Goal: Answer question/provide support

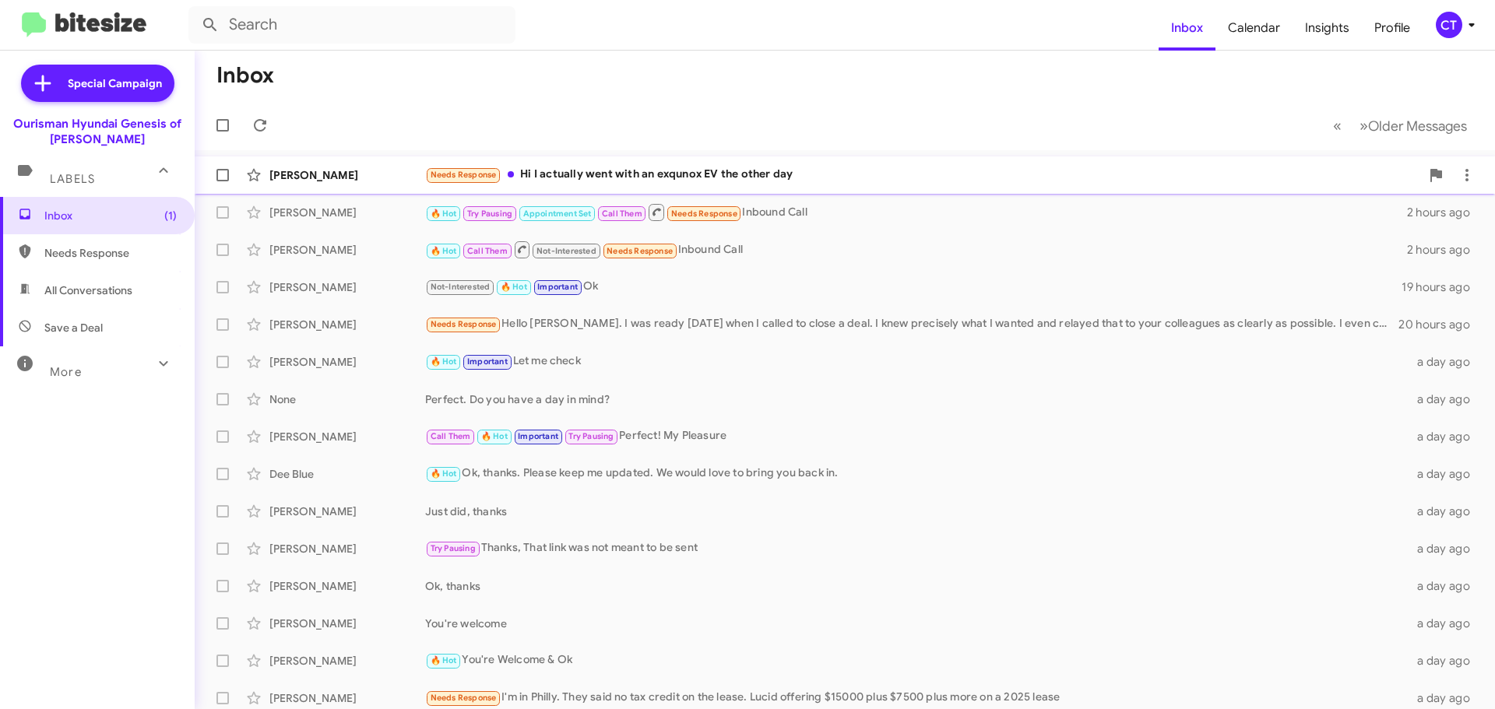
click at [632, 170] on div "Needs Response Hi I actually went with an exqunox EV the other day" at bounding box center [922, 175] width 995 height 18
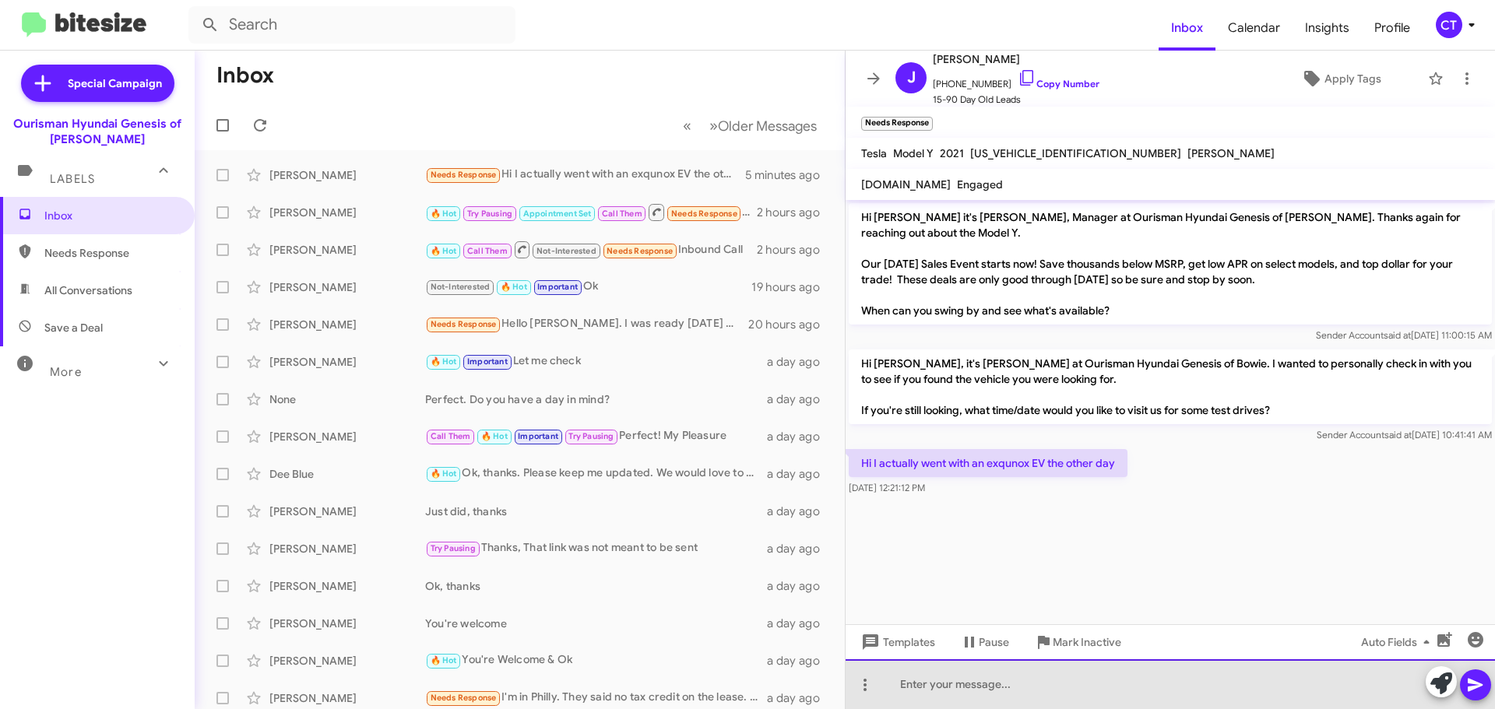
click at [989, 681] on div at bounding box center [1169, 684] width 649 height 50
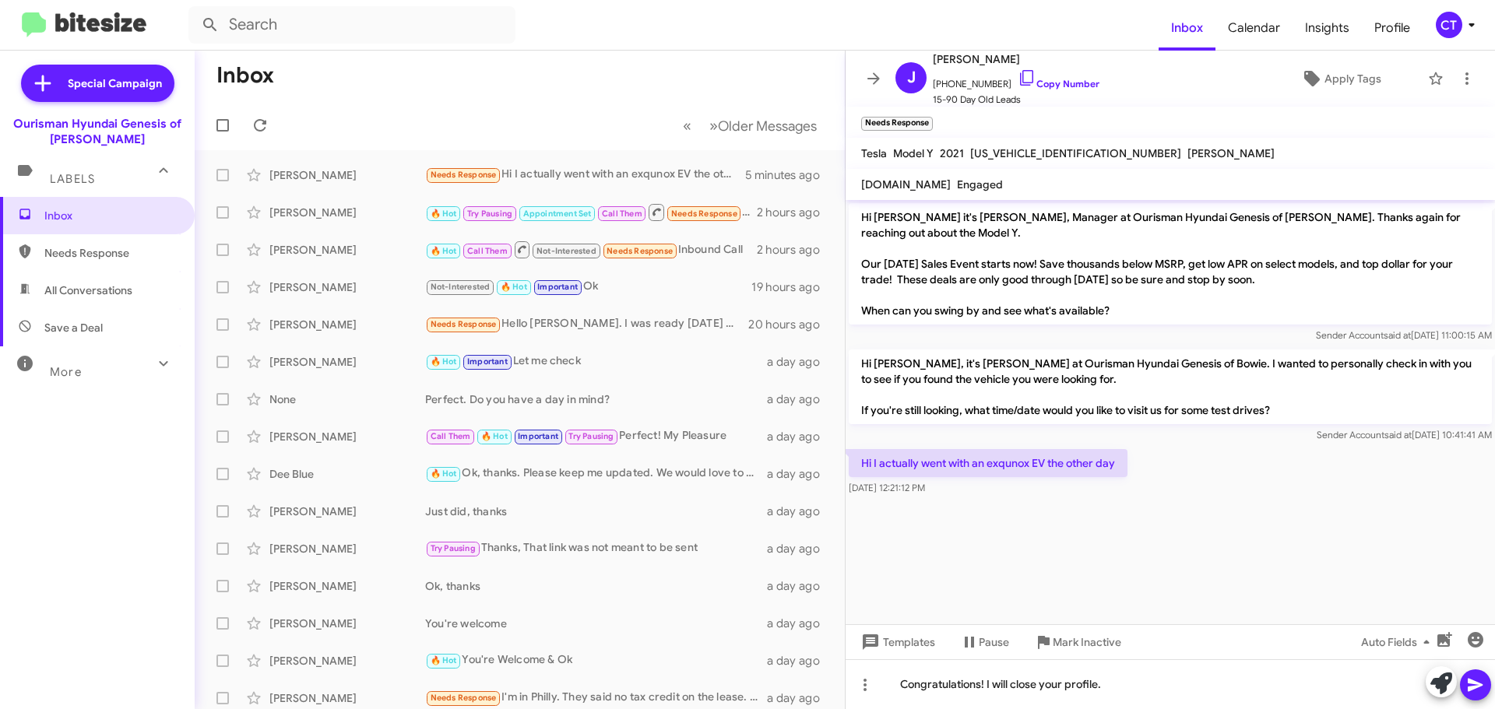
click at [1464, 685] on button at bounding box center [1475, 684] width 31 height 31
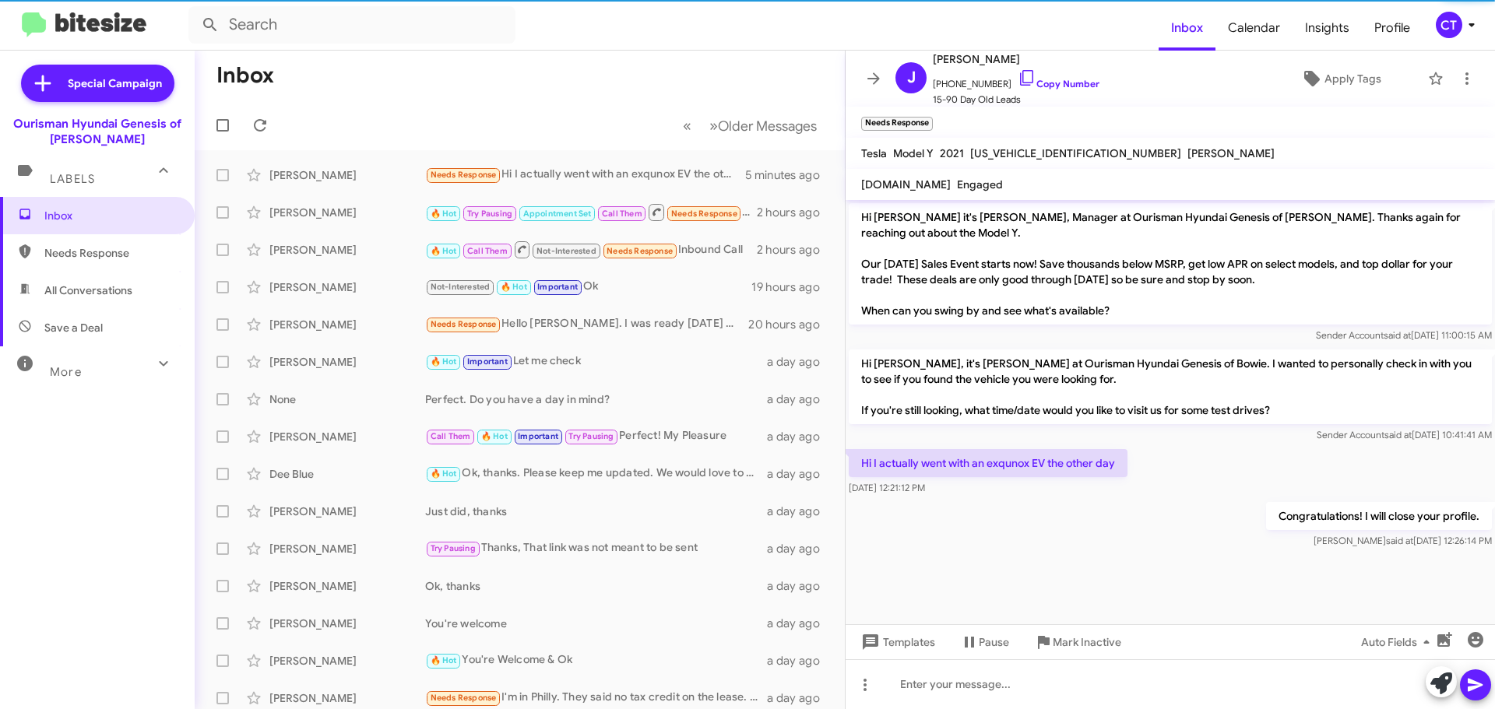
drag, startPoint x: 1011, startPoint y: 79, endPoint x: 1003, endPoint y: 47, distance: 32.9
click at [1017, 79] on icon at bounding box center [1026, 78] width 19 height 19
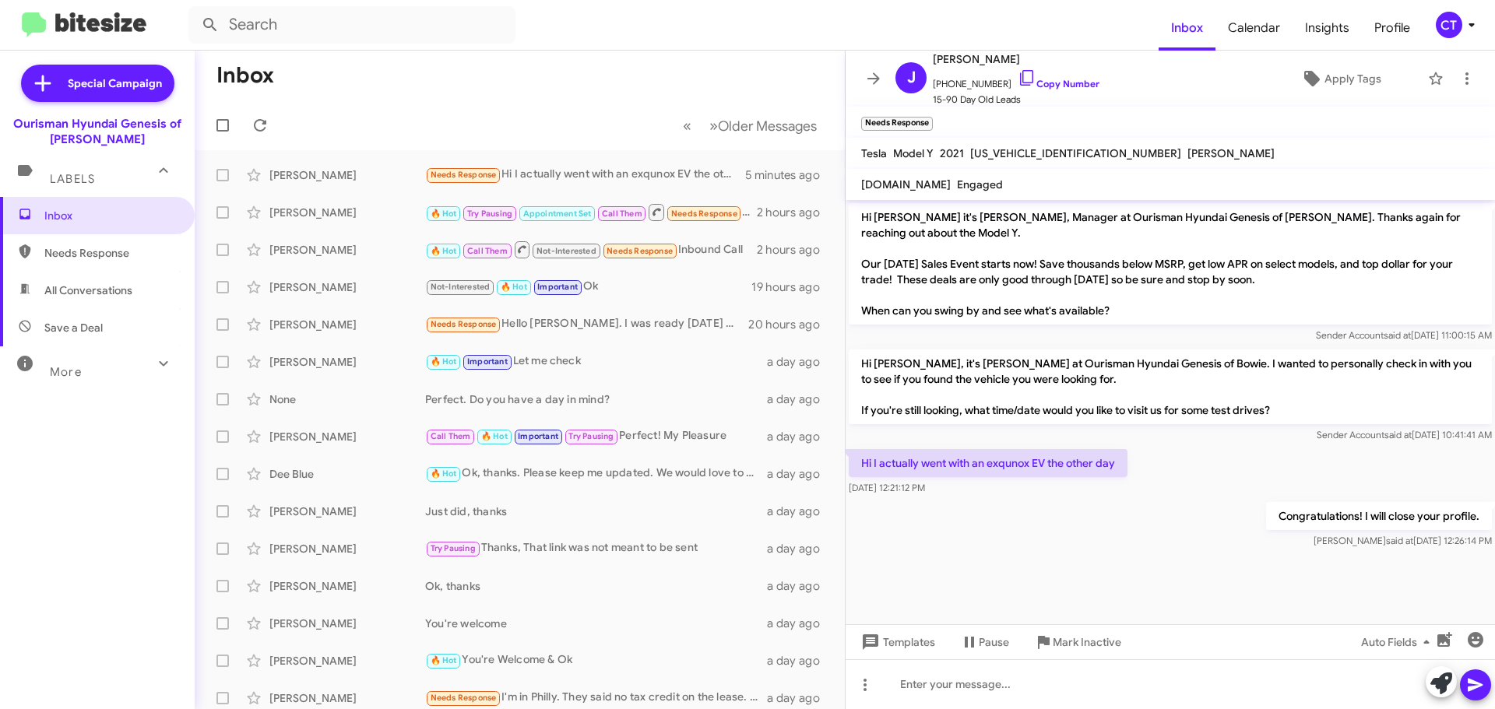
drag, startPoint x: 860, startPoint y: 455, endPoint x: 957, endPoint y: 496, distance: 104.7
click at [957, 496] on div "Hi I actually went with an exqunox EV the other day Sep 5, 2025, 12:21:12 PM" at bounding box center [1169, 472] width 649 height 53
copy div "Hi I actually went with an exqunox EV the other day Sep 5, 2025, 12:21:12 PM"
click at [1466, 23] on icon at bounding box center [1471, 25] width 19 height 19
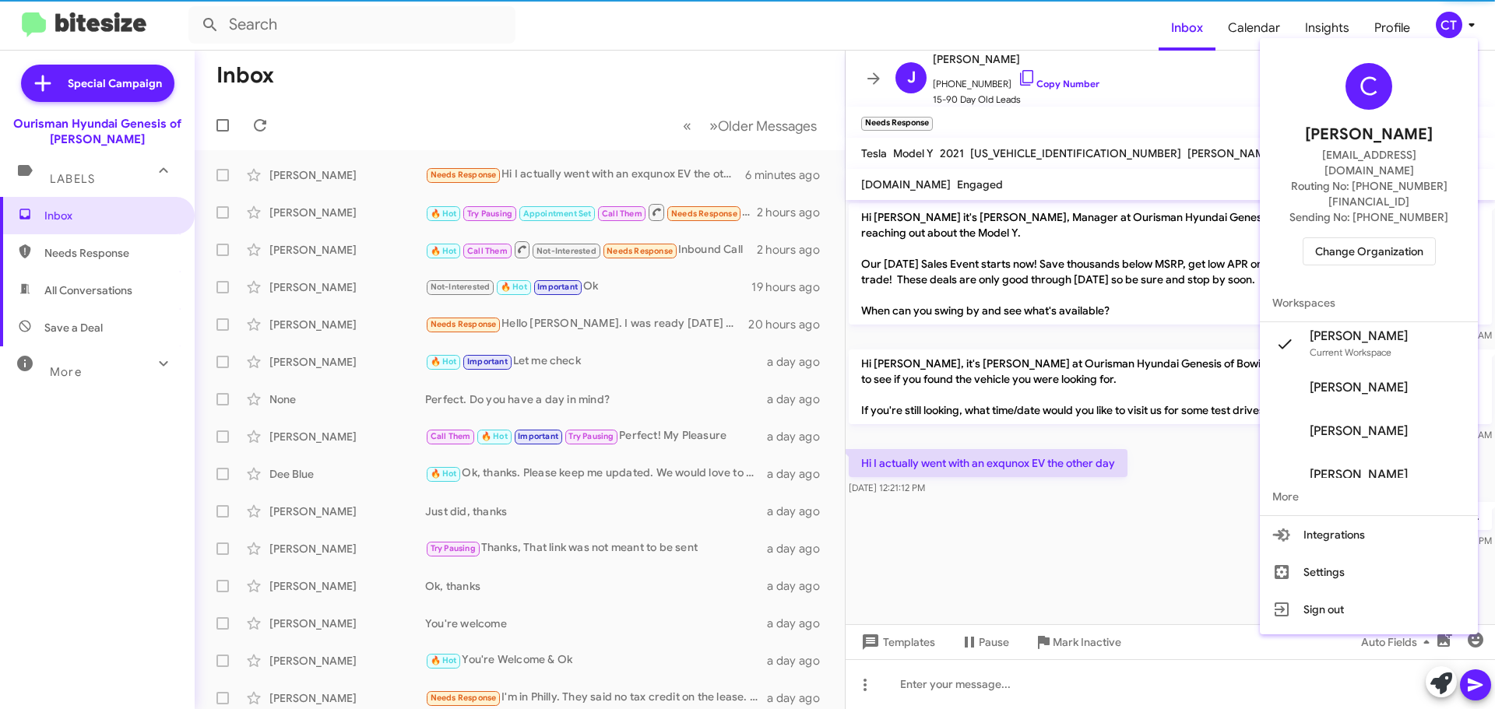
click at [1365, 238] on span "Change Organization" at bounding box center [1369, 251] width 108 height 26
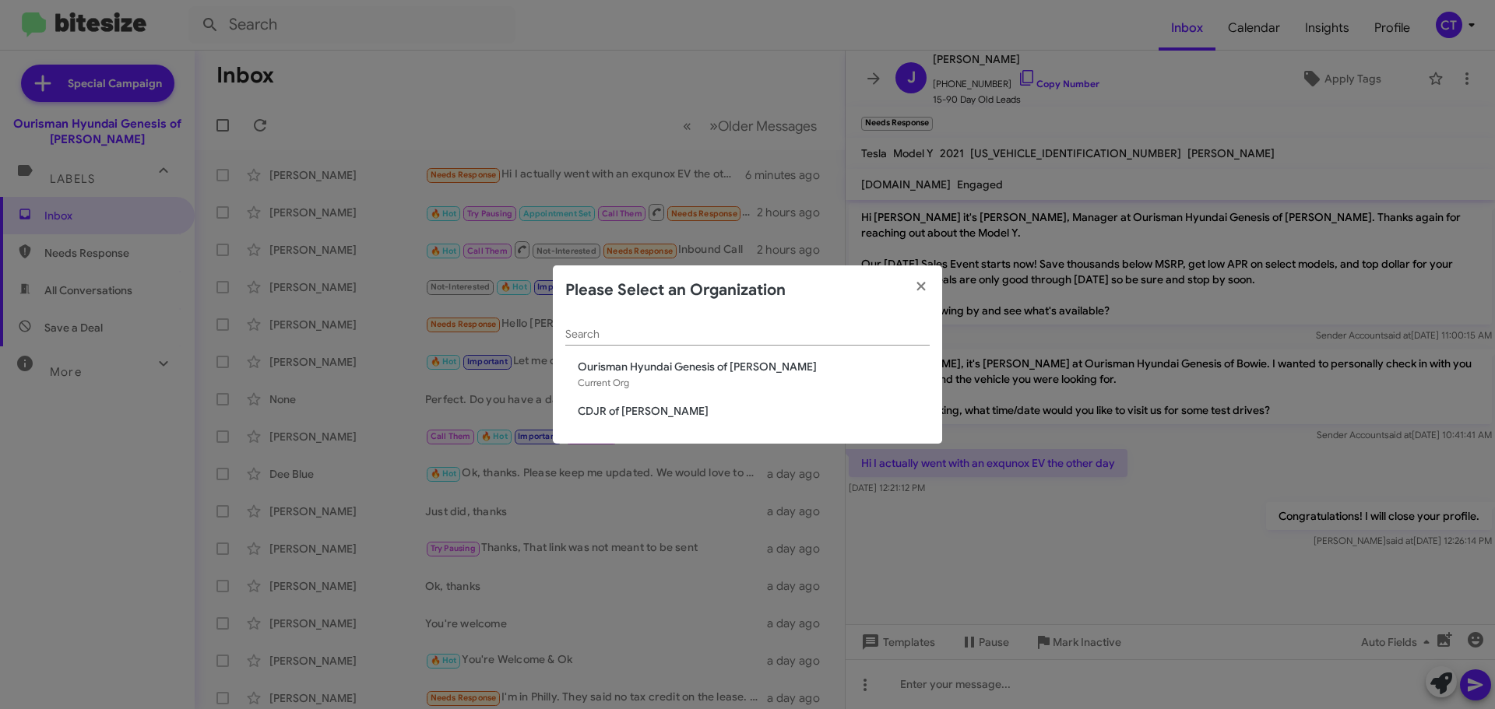
click at [588, 393] on div "Search Ourisman Hyundai Genesis of Bowie Current Org CDJR of Bowie" at bounding box center [747, 379] width 389 height 129
click at [589, 403] on span "CDJR of Bowie" at bounding box center [754, 411] width 352 height 16
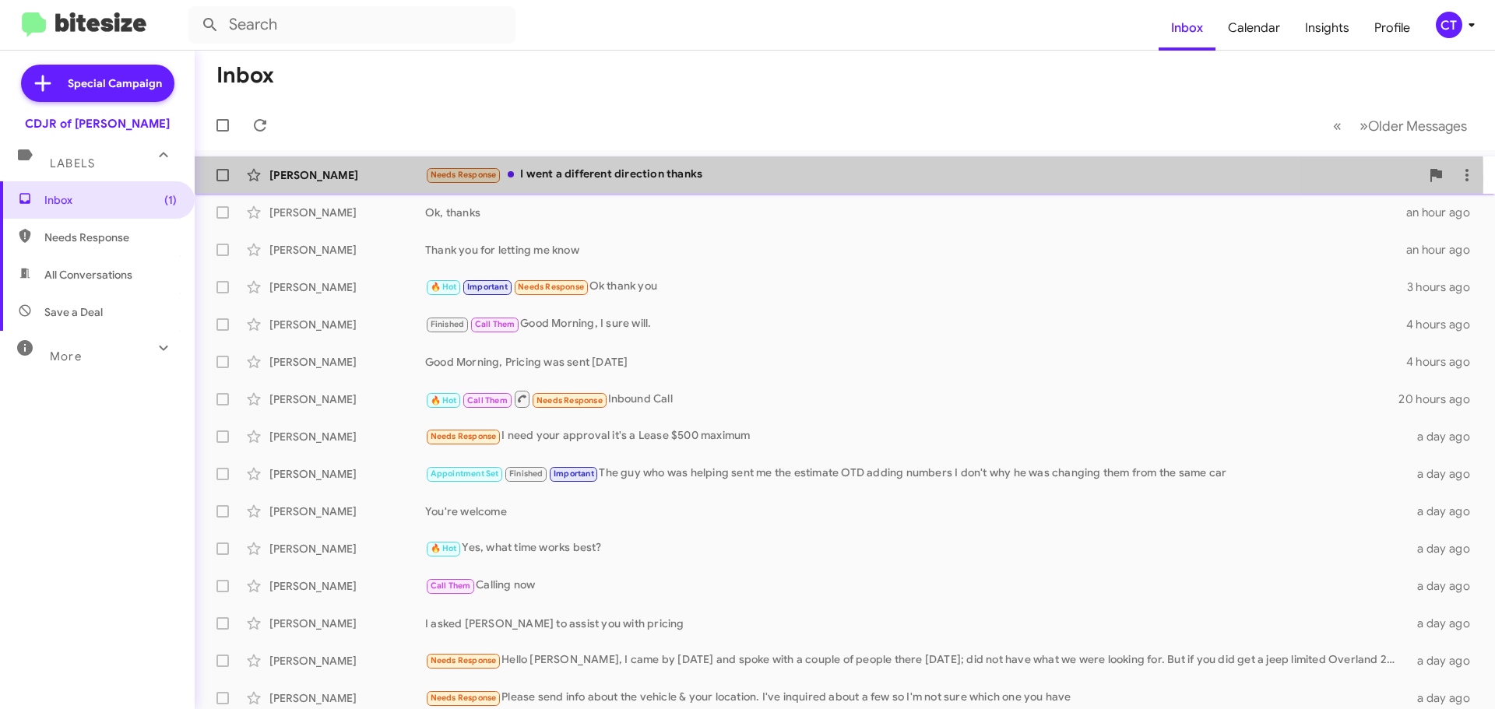
drag, startPoint x: 600, startPoint y: 180, endPoint x: 584, endPoint y: 251, distance: 72.7
click at [599, 180] on div "Needs Response I went a different direction thanks" at bounding box center [922, 175] width 995 height 18
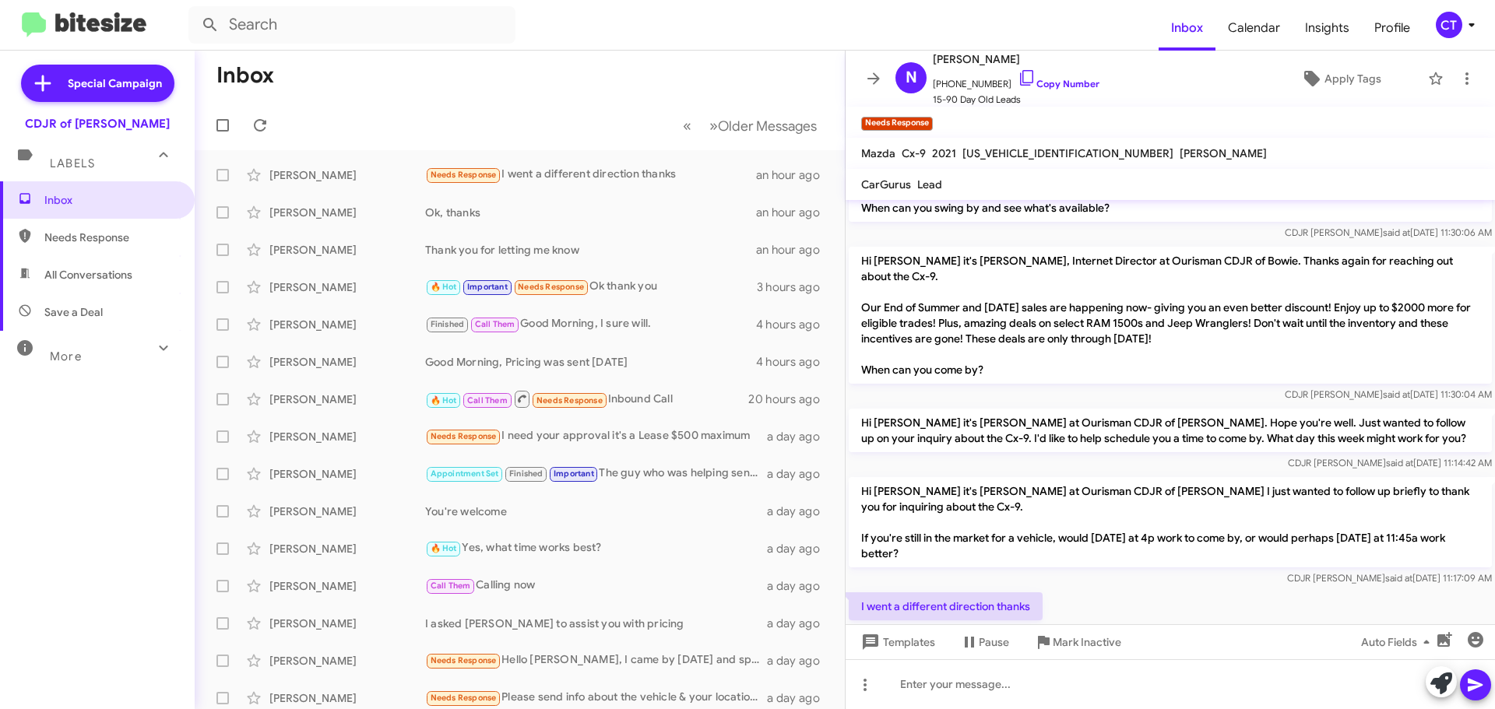
scroll to position [332, 0]
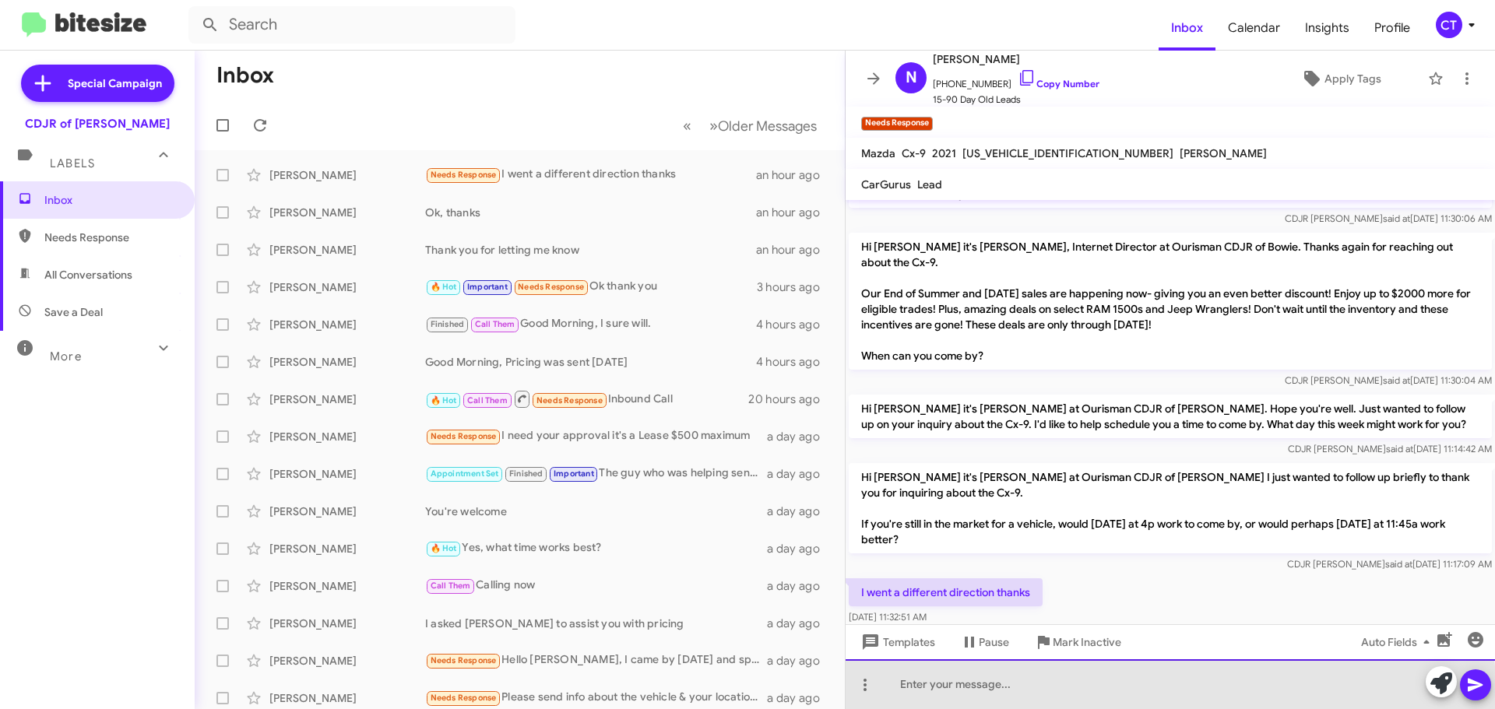
click at [949, 694] on div at bounding box center [1169, 684] width 649 height 50
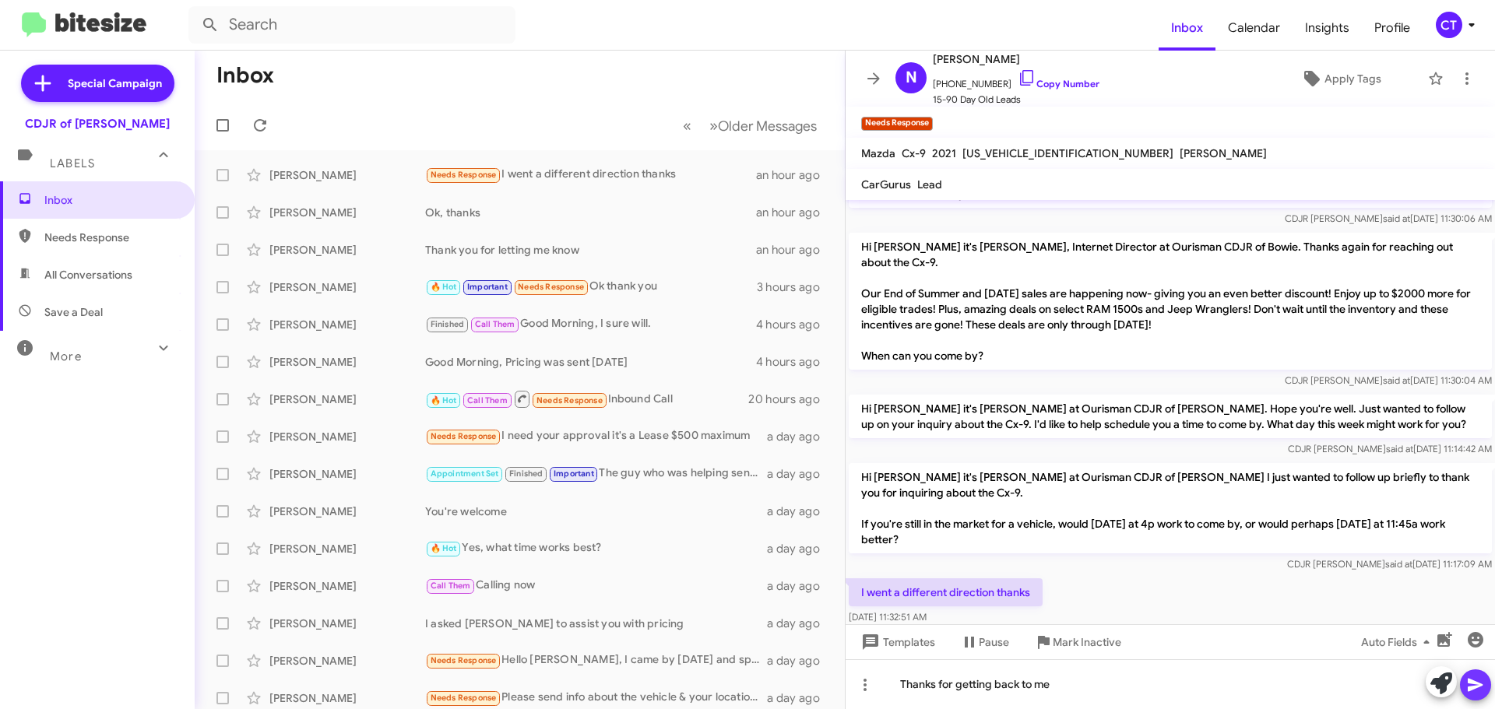
click at [1479, 686] on icon at bounding box center [1474, 685] width 15 height 13
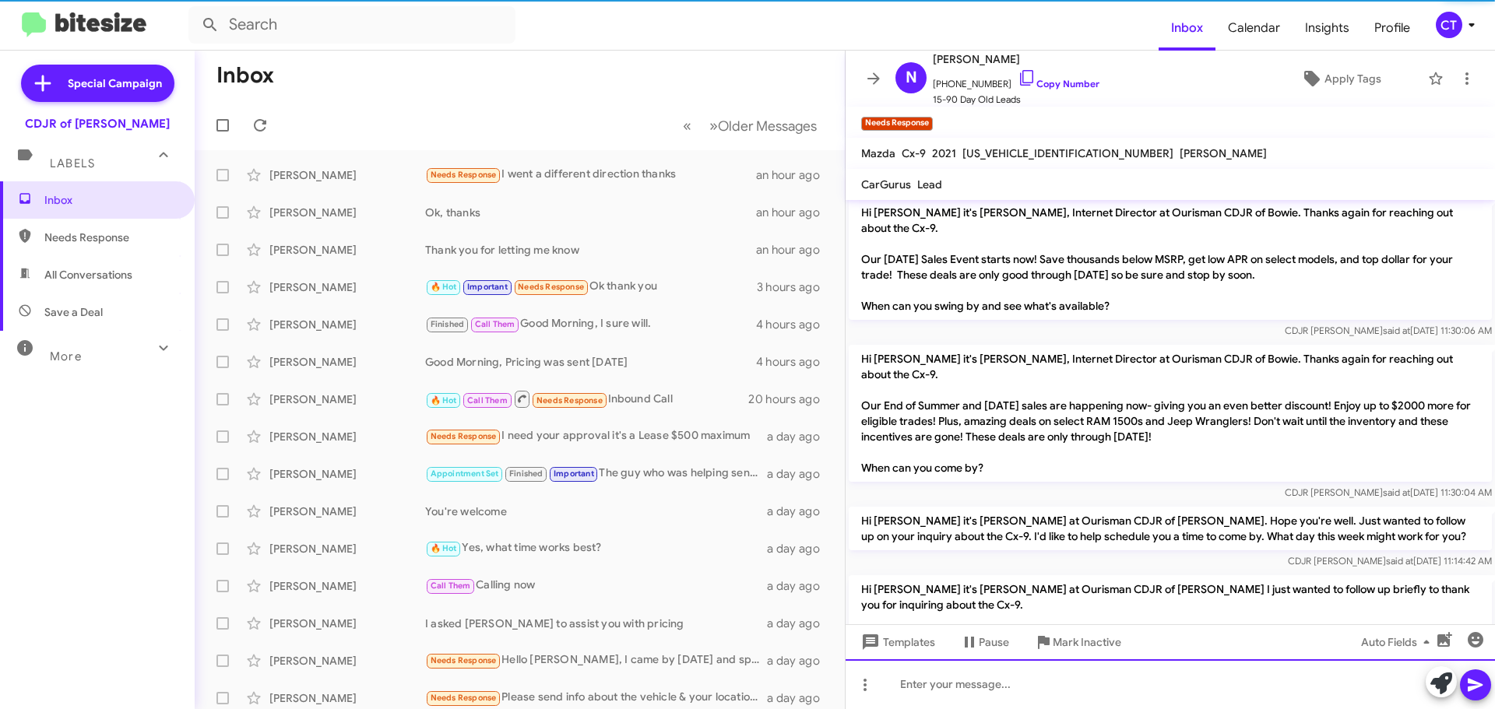
scroll to position [388, 0]
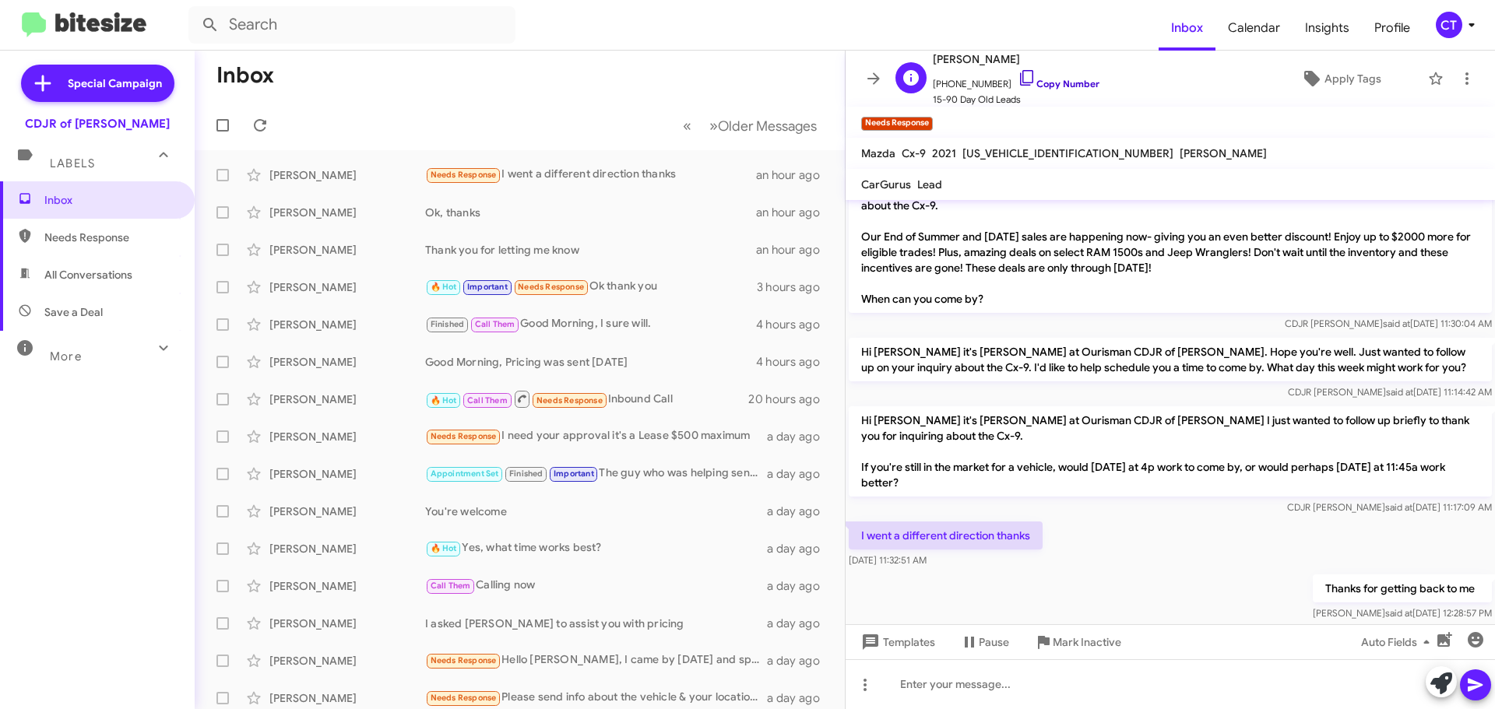
click at [1017, 76] on icon at bounding box center [1026, 78] width 19 height 19
drag, startPoint x: 852, startPoint y: 500, endPoint x: 979, endPoint y: 525, distance: 128.5
click at [979, 525] on div "I went a different direction thanks Sep 5, 2025, 11:32:51 AM" at bounding box center [946, 545] width 194 height 47
copy div "I went a different direction thanks Sep 5, 2025, 11:32:51 AM"
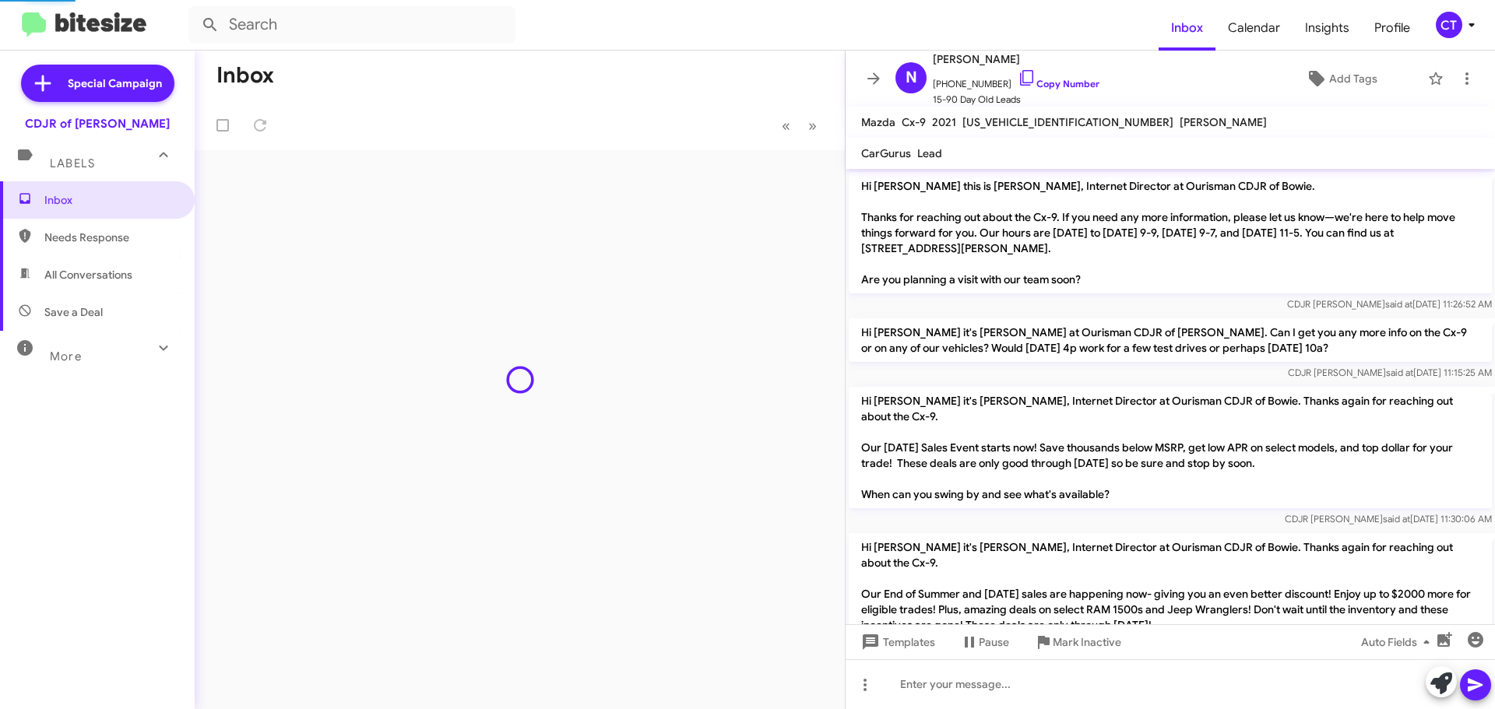
scroll to position [357, 0]
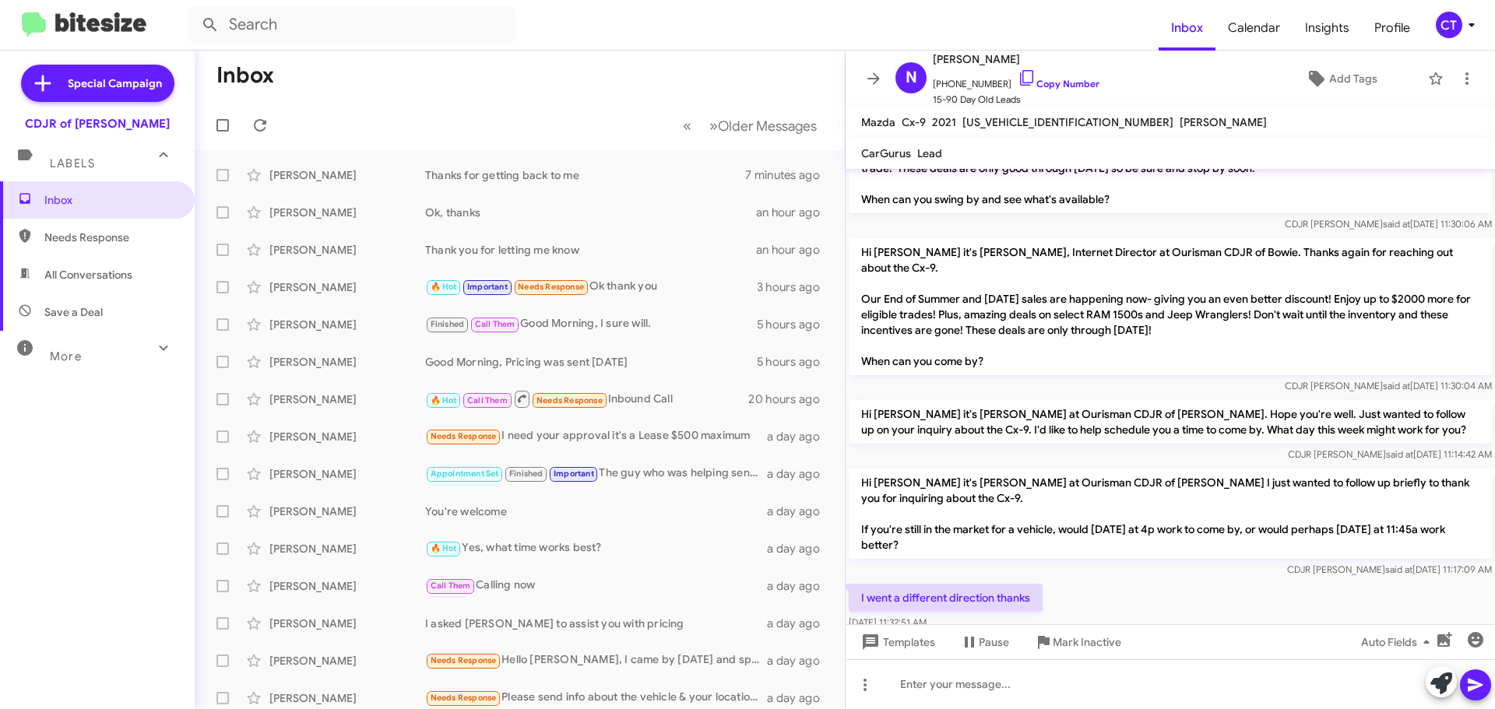
click at [1435, 21] on div "CT" at bounding box center [1448, 25] width 26 height 26
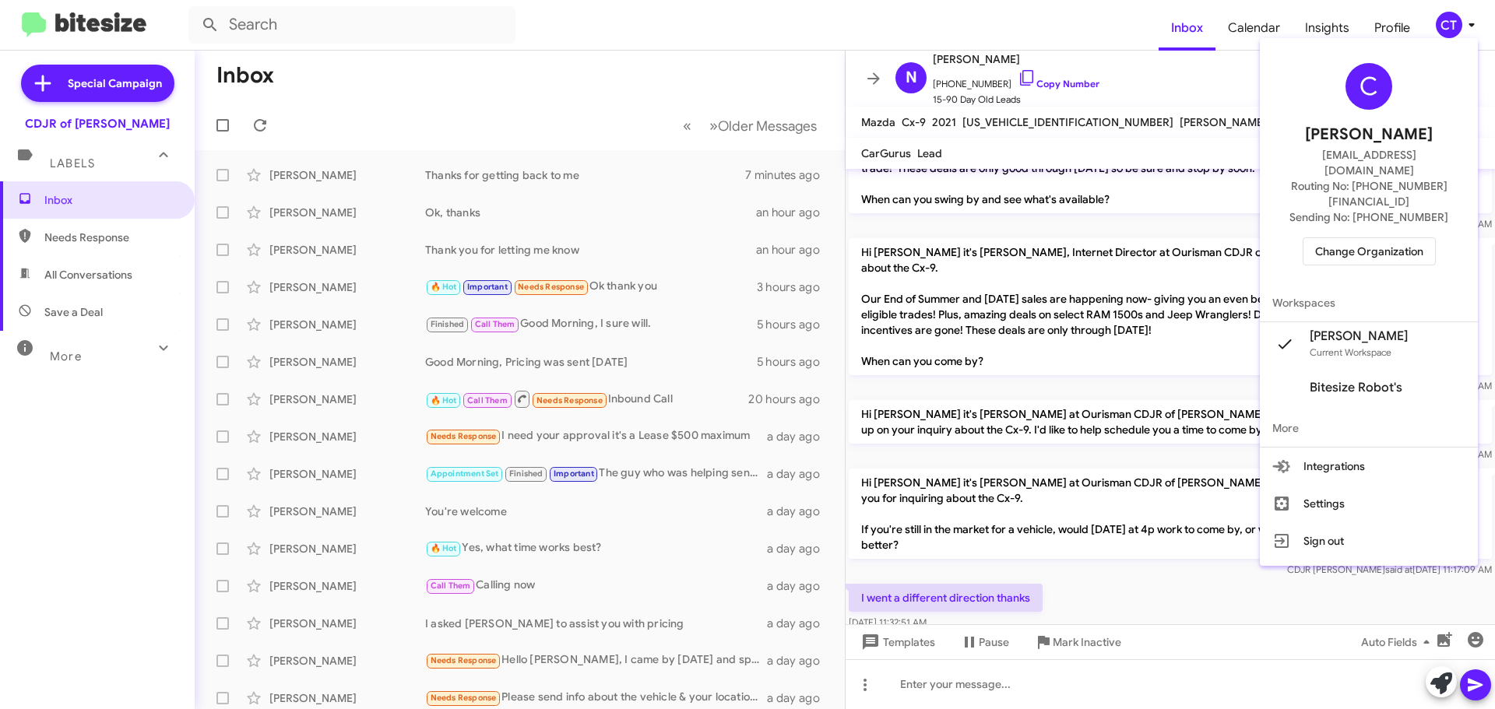
click at [1330, 238] on span "Change Organization" at bounding box center [1369, 251] width 108 height 26
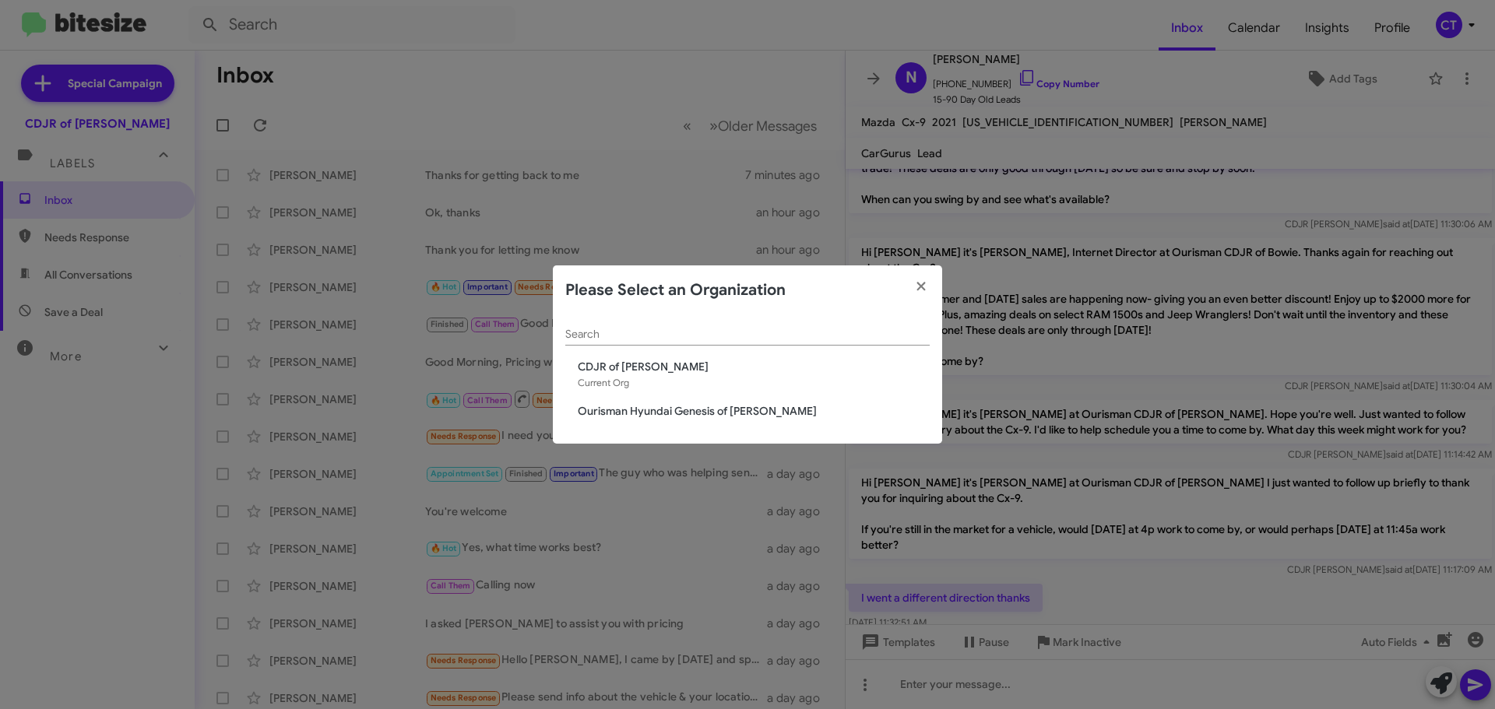
click at [729, 405] on span "Ourisman Hyundai Genesis of [PERSON_NAME]" at bounding box center [754, 411] width 352 height 16
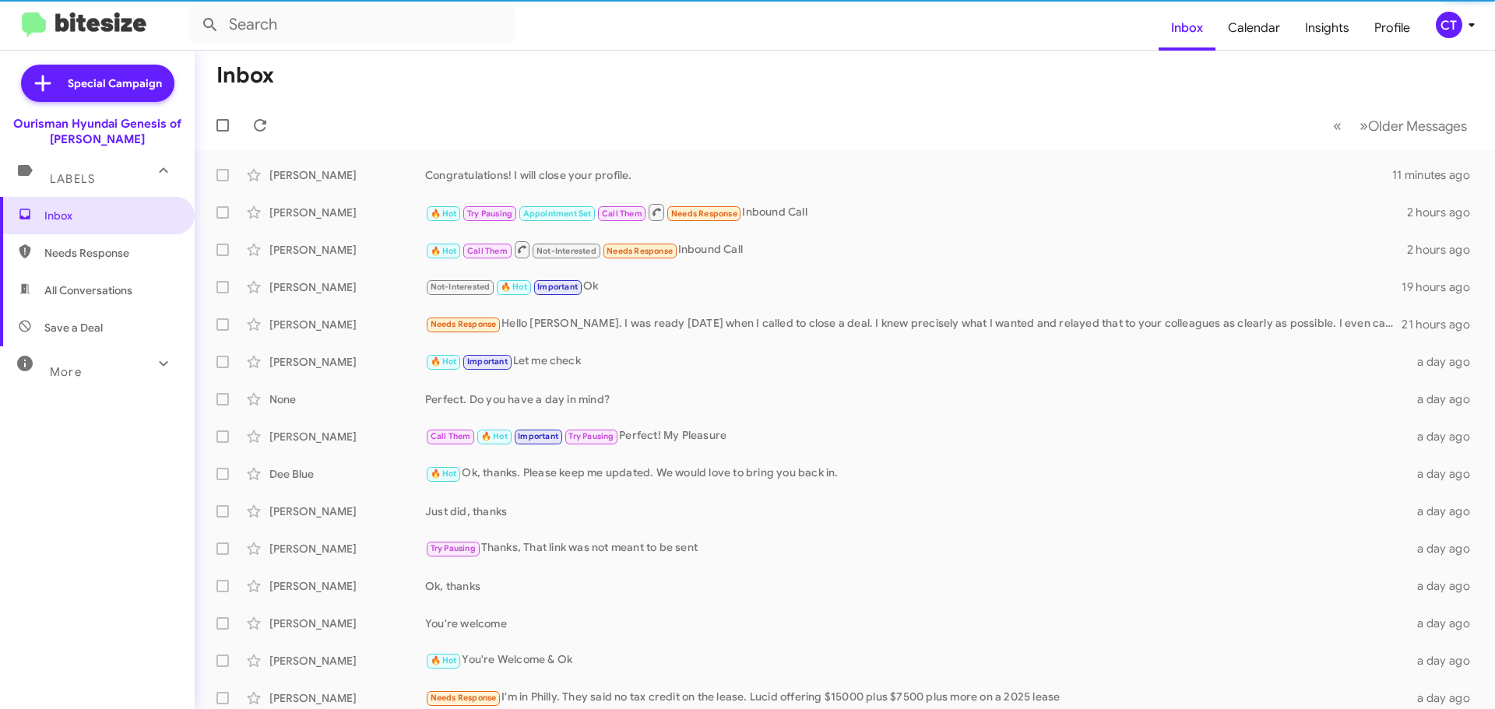
click at [1464, 26] on icon at bounding box center [1471, 25] width 19 height 19
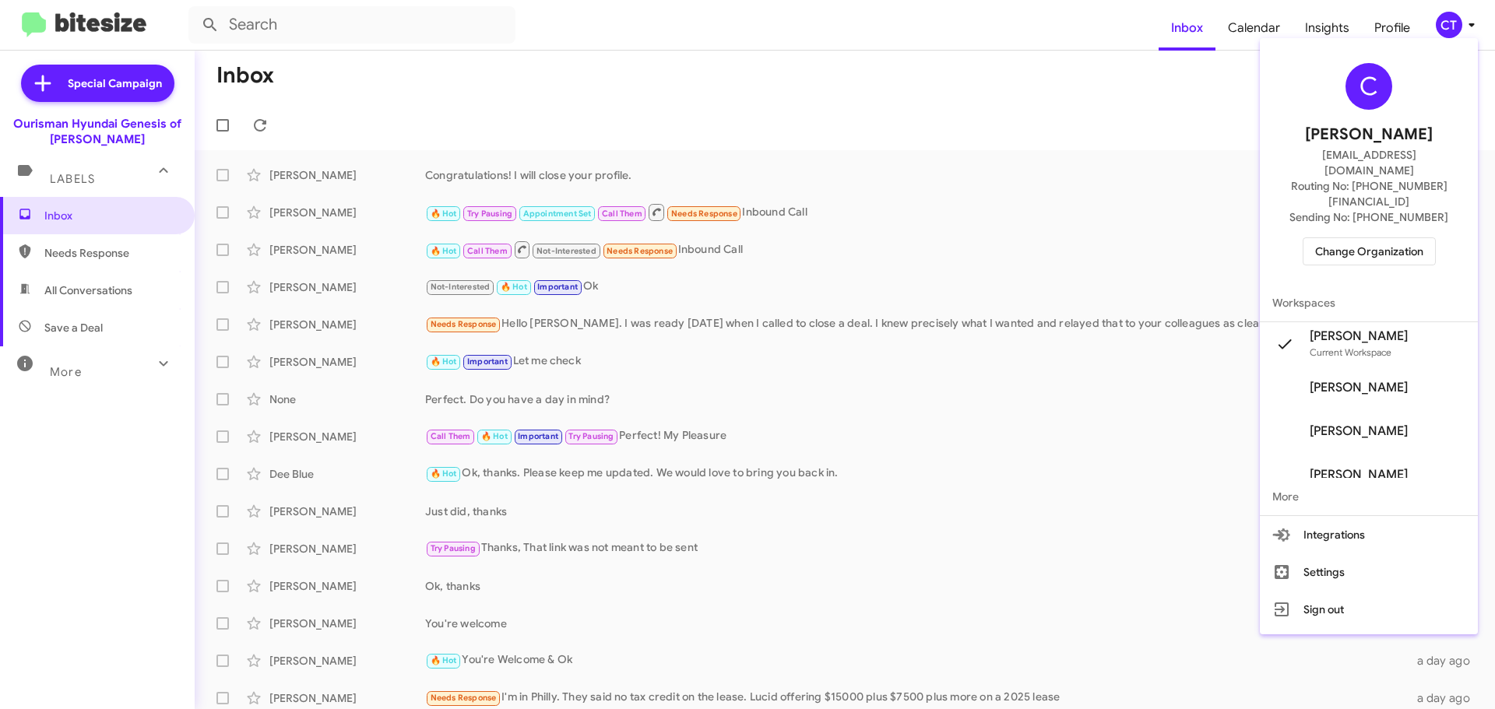
click at [1344, 238] on span "Change Organization" at bounding box center [1369, 251] width 108 height 26
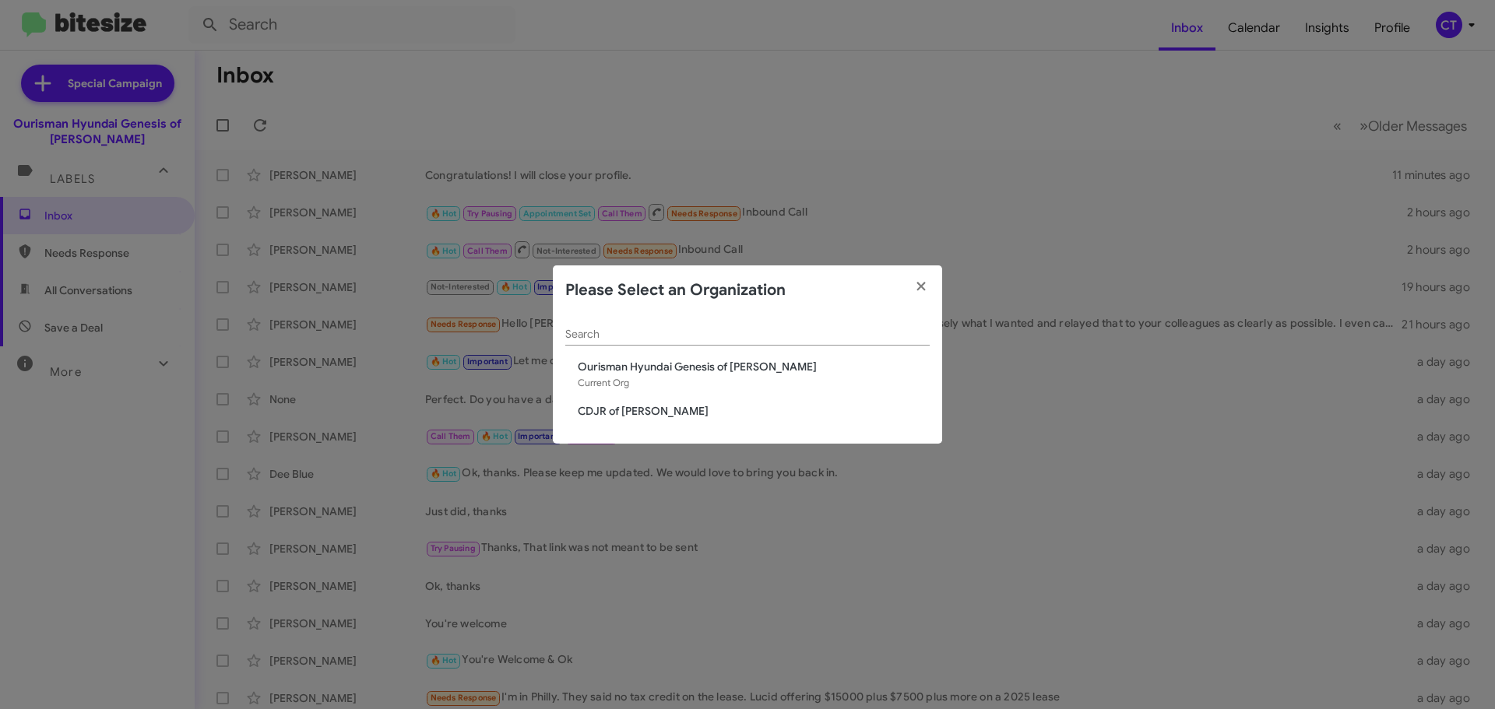
click at [603, 410] on span "CDJR of [PERSON_NAME]" at bounding box center [754, 411] width 352 height 16
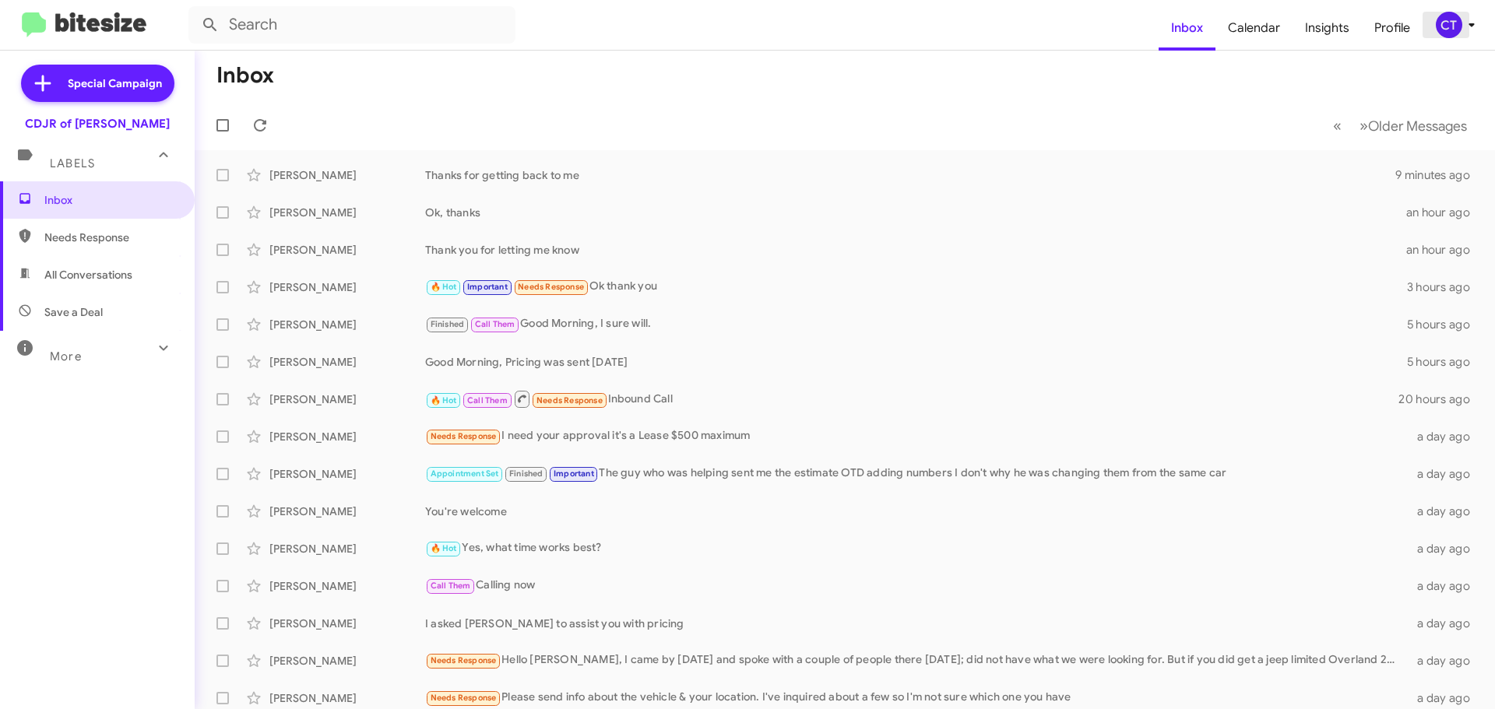
click at [1462, 24] on icon at bounding box center [1471, 25] width 19 height 19
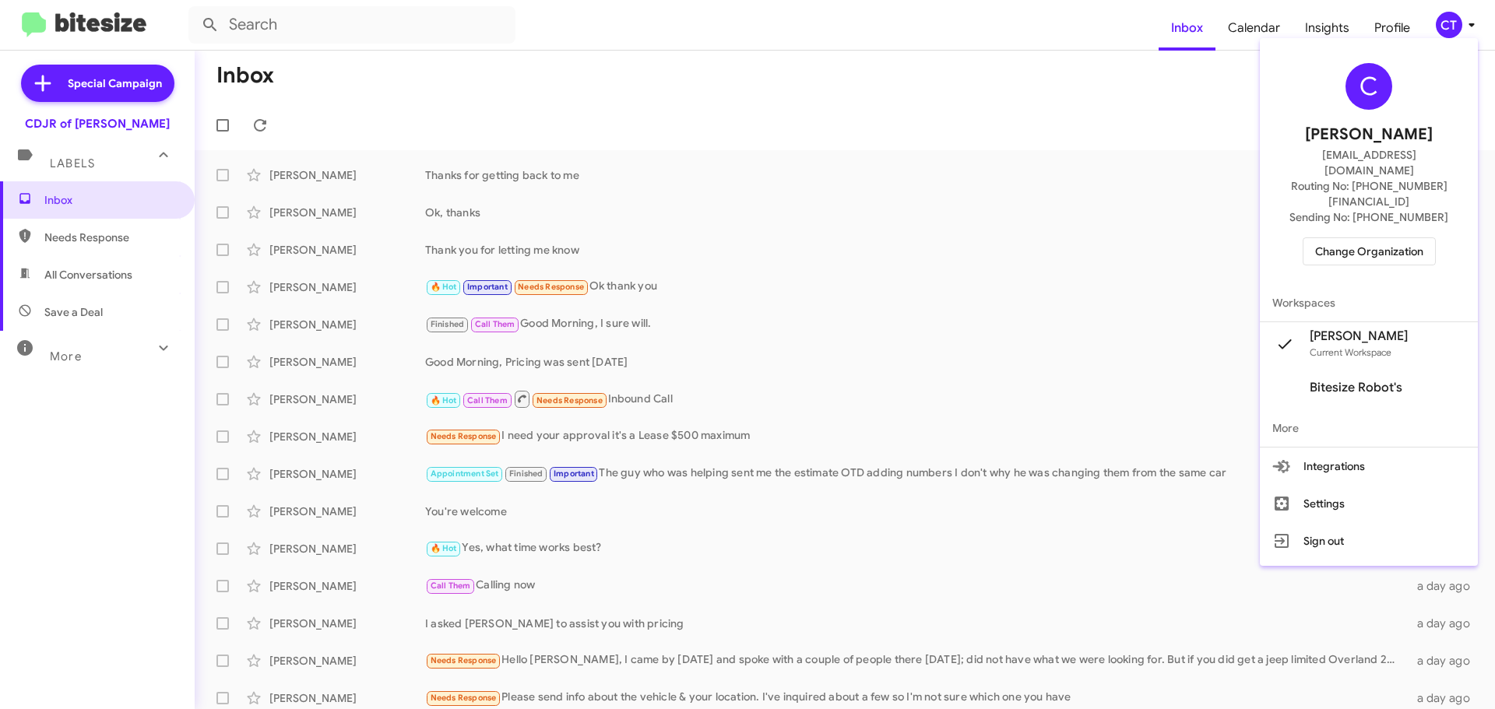
click at [1366, 238] on span "Change Organization" at bounding box center [1369, 251] width 108 height 26
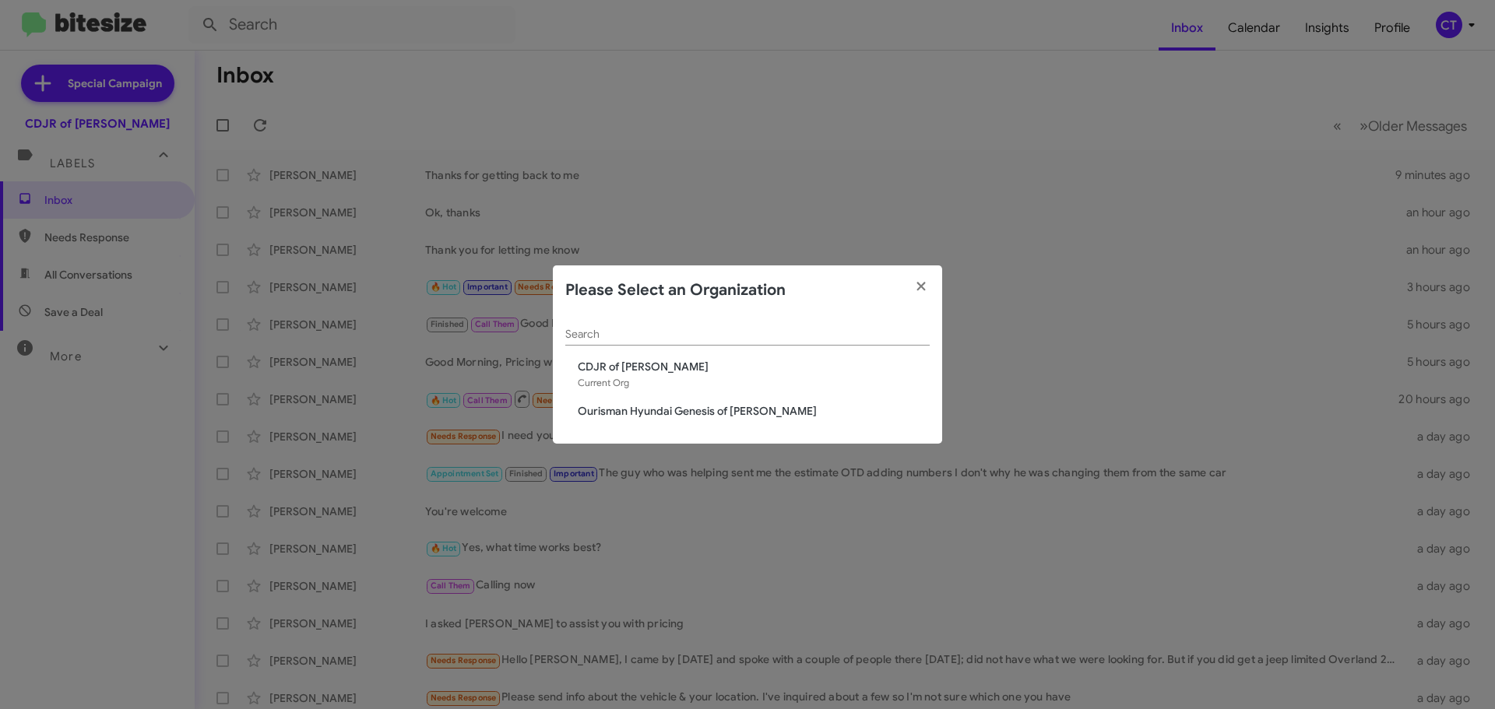
click at [618, 413] on span "Ourisman Hyundai Genesis of [PERSON_NAME]" at bounding box center [754, 411] width 352 height 16
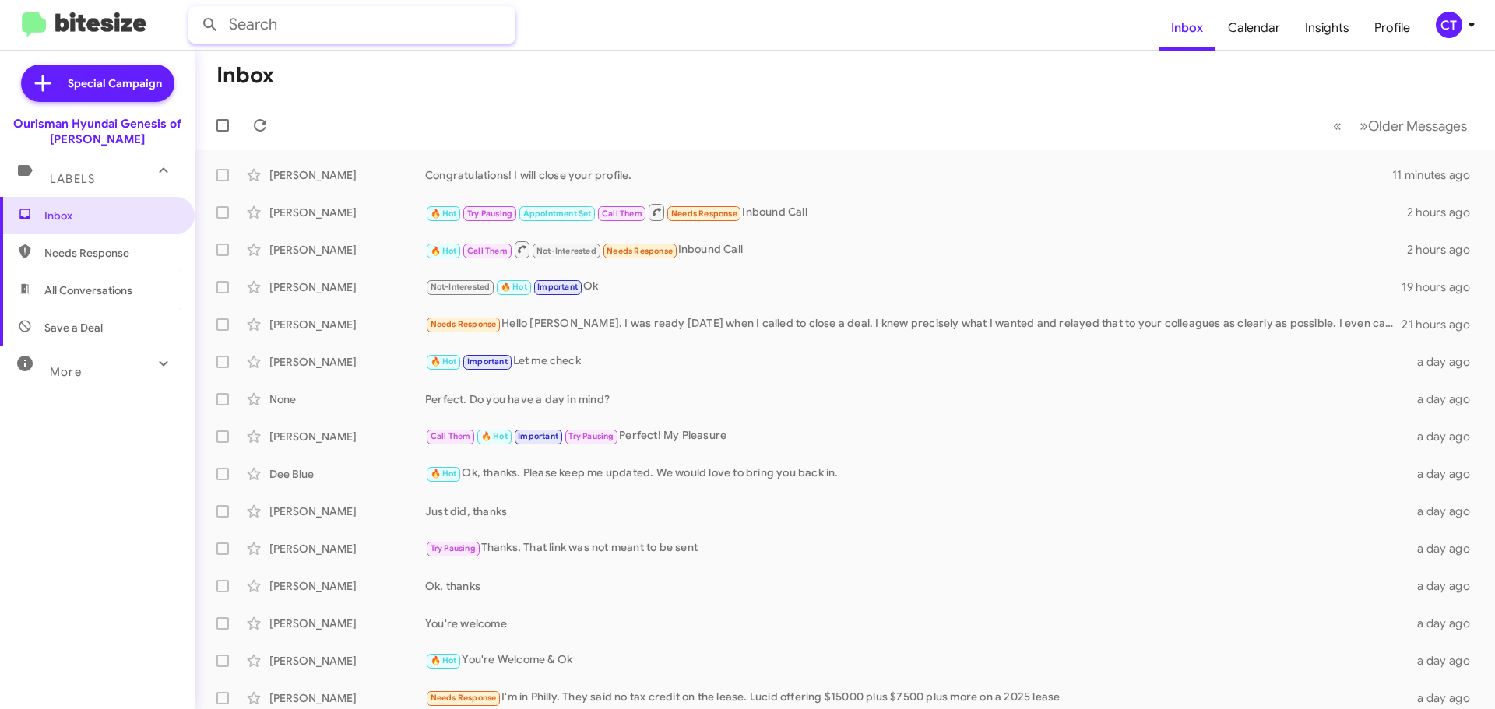
click at [307, 25] on input "text" at bounding box center [351, 24] width 327 height 37
type input "paul ripley"
click at [195, 9] on button at bounding box center [210, 24] width 31 height 31
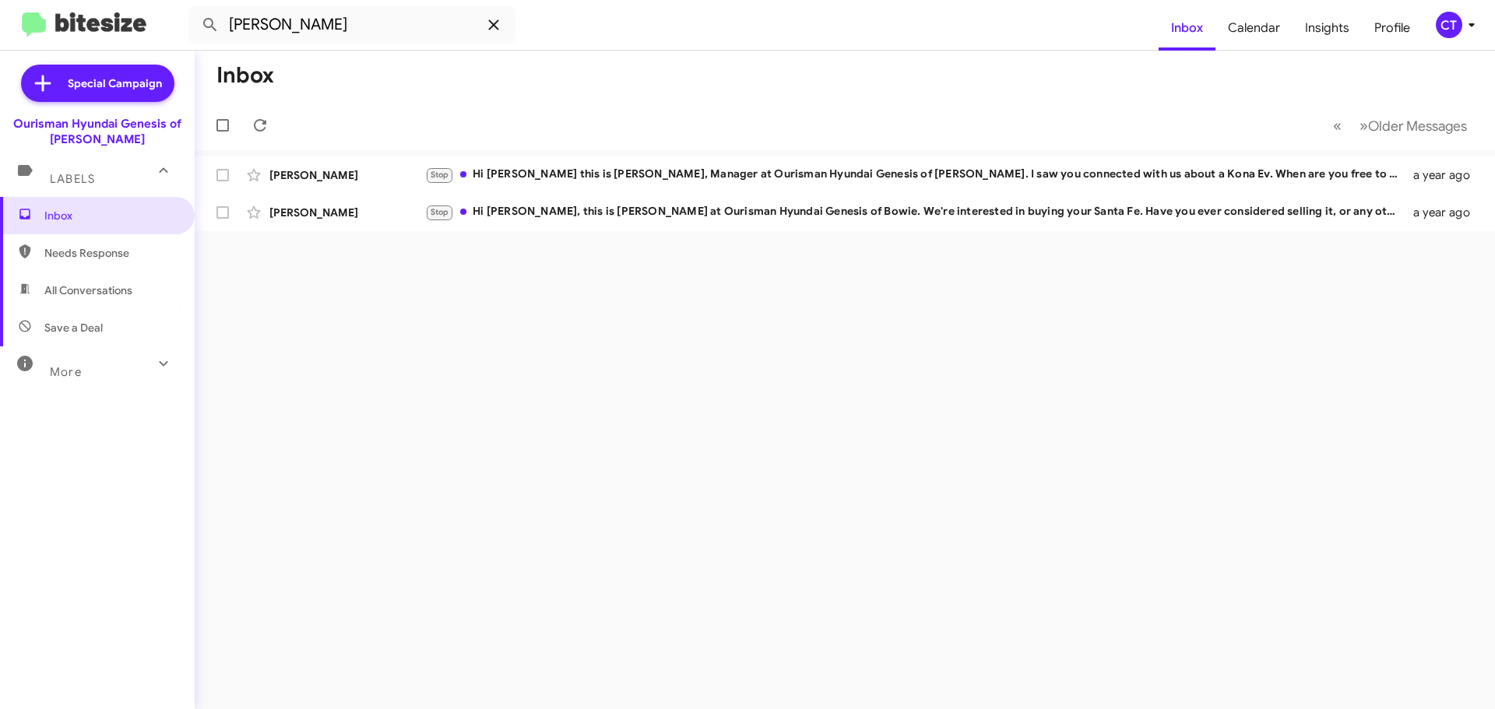
click at [499, 26] on icon at bounding box center [493, 25] width 19 height 19
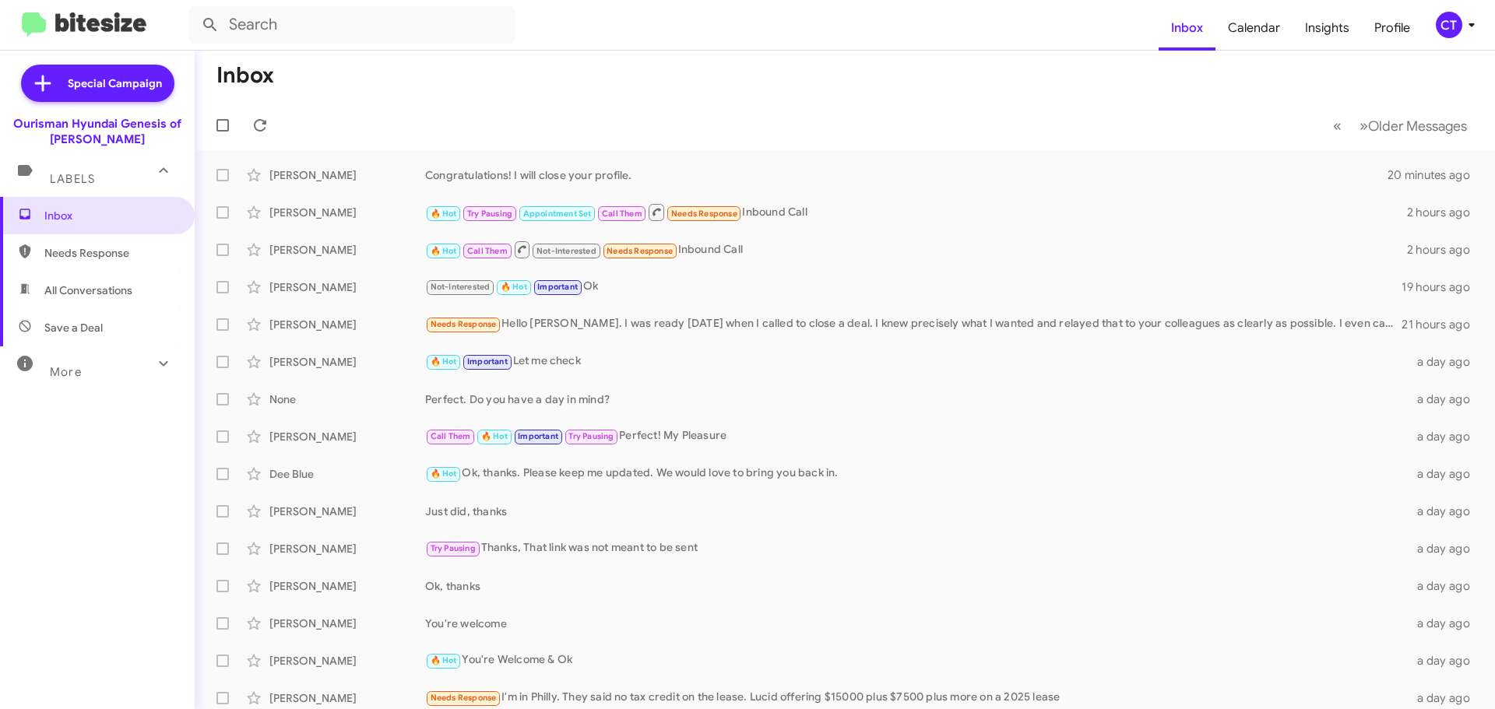
click at [1466, 26] on icon at bounding box center [1471, 25] width 19 height 19
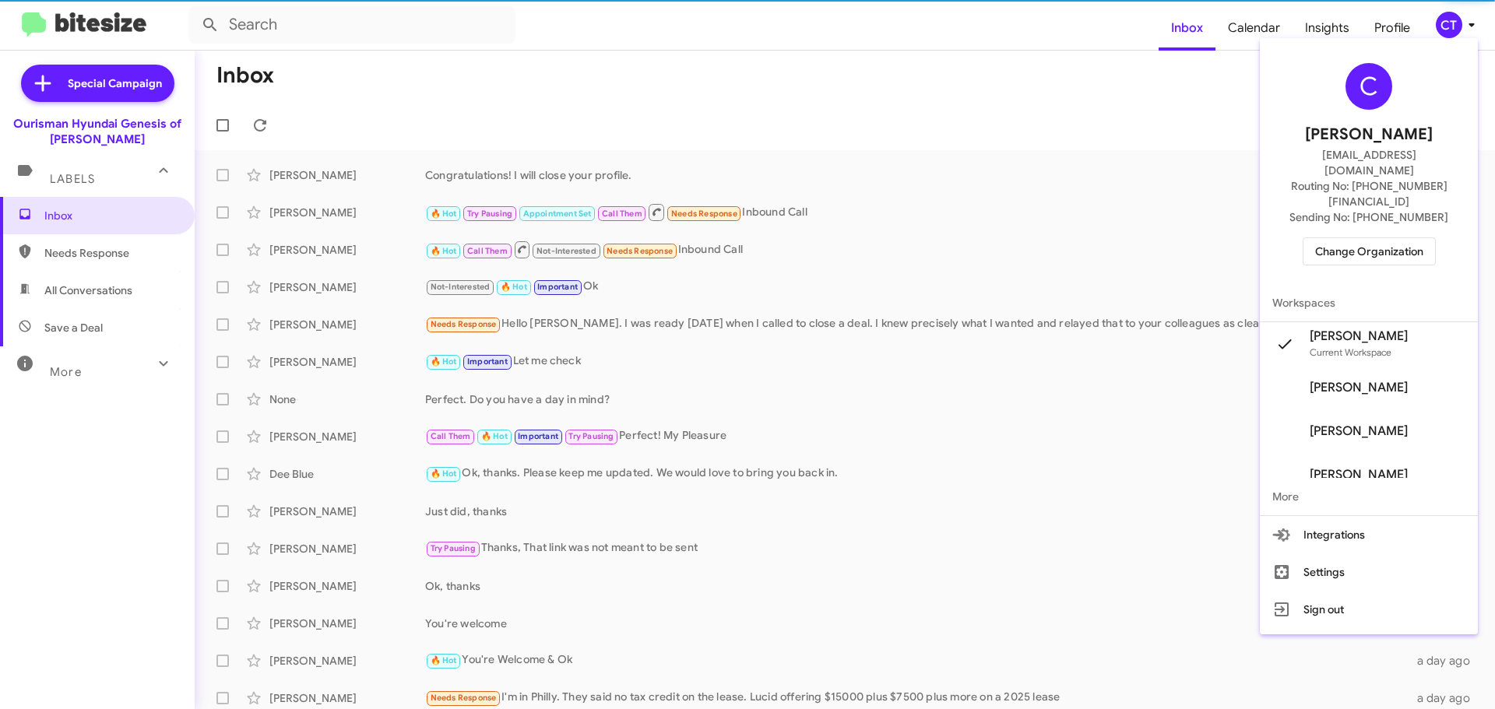
click at [1355, 238] on span "Change Organization" at bounding box center [1369, 251] width 108 height 26
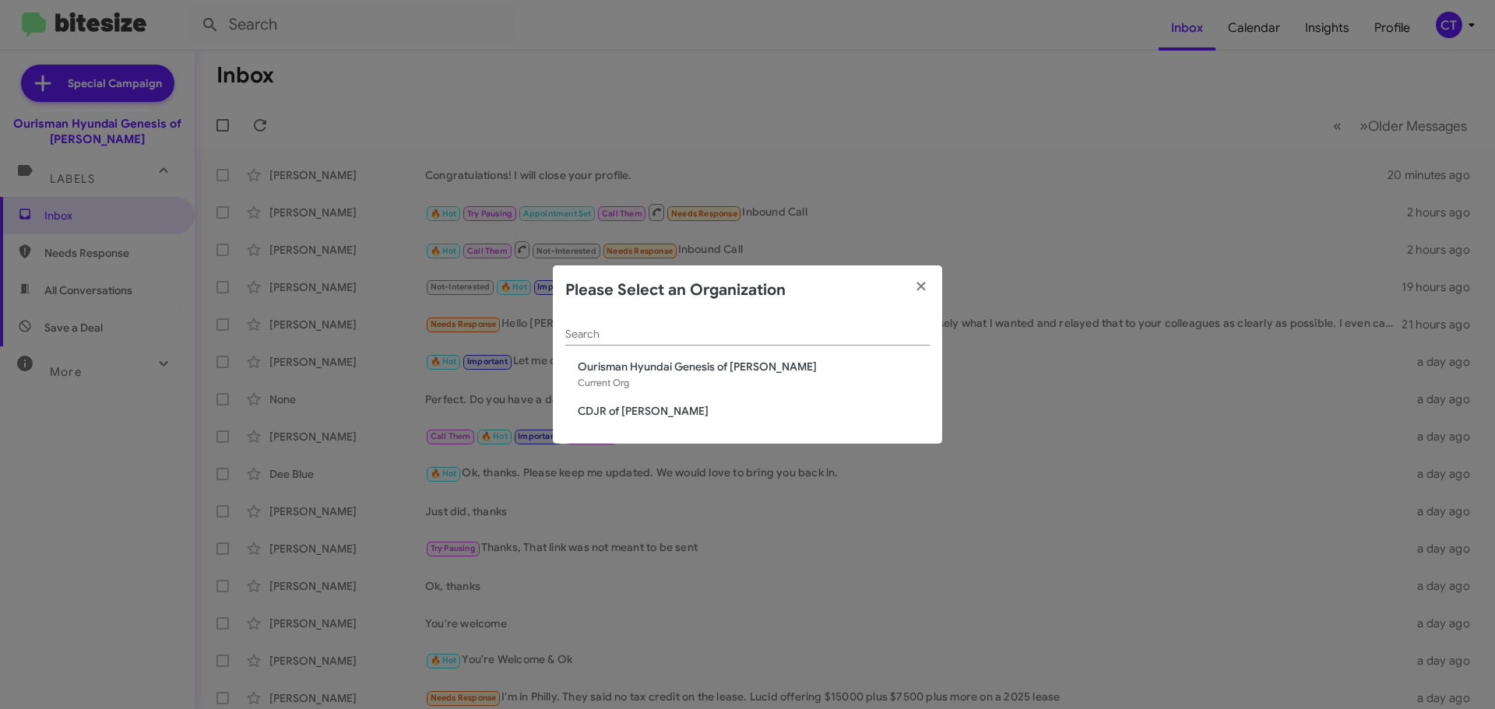
click at [628, 418] on span "CDJR of [PERSON_NAME]" at bounding box center [754, 411] width 352 height 16
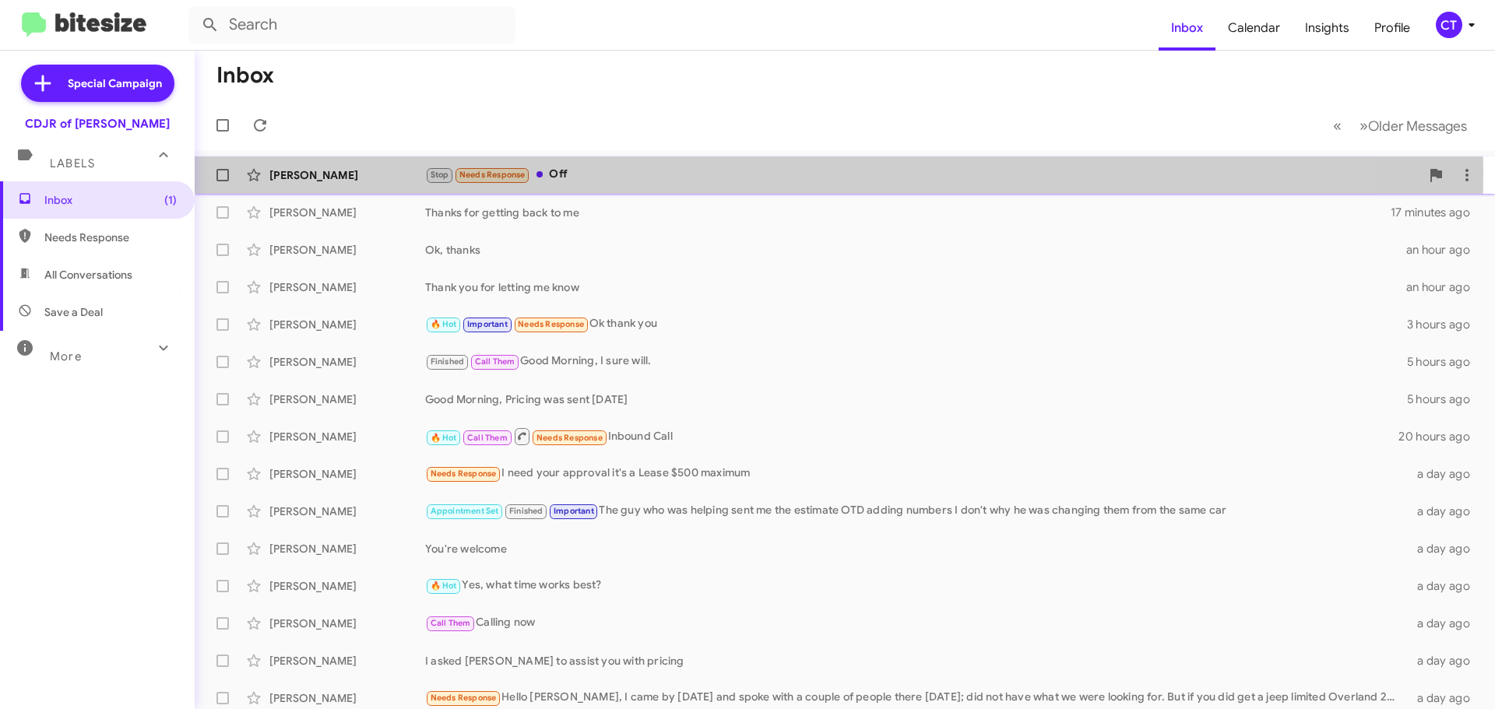
click at [638, 174] on div "Stop Needs Response Off" at bounding box center [922, 175] width 995 height 18
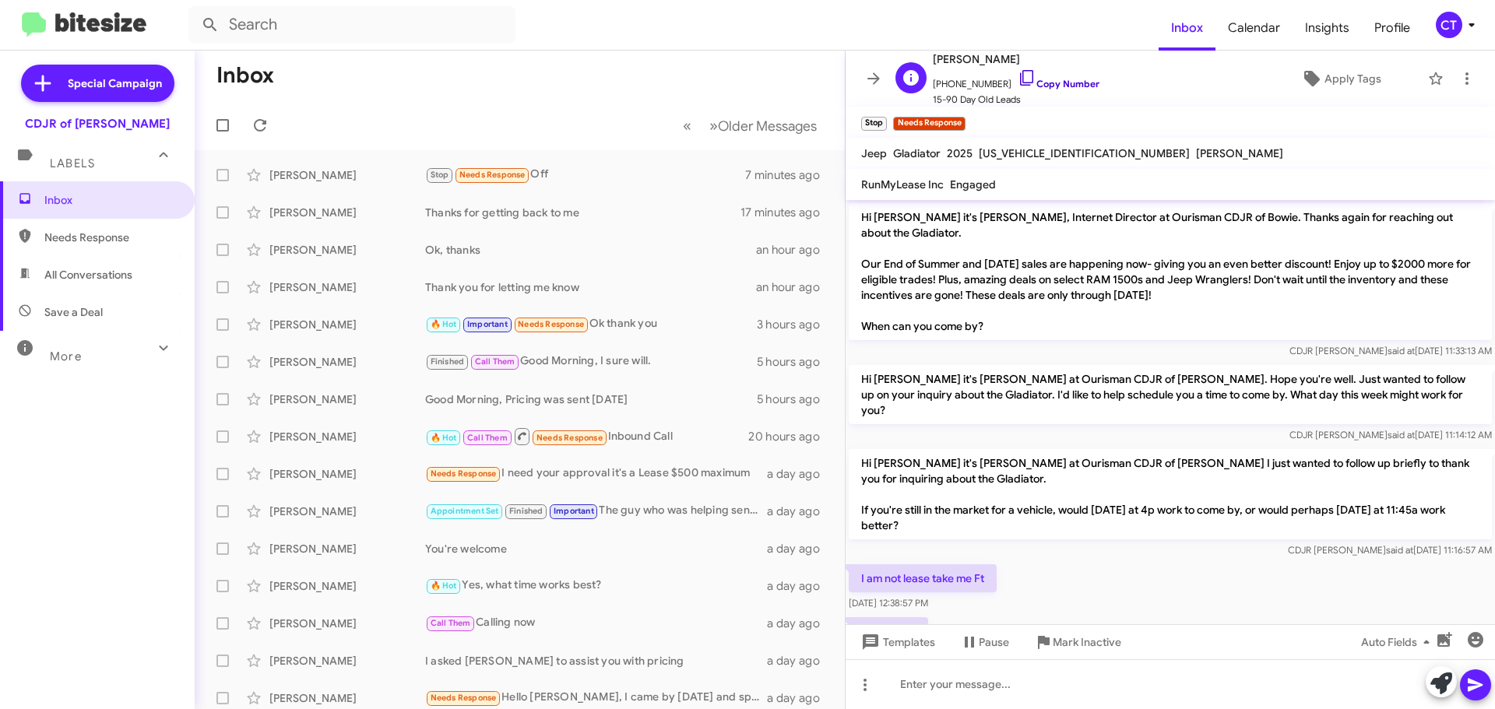
click at [1017, 78] on icon at bounding box center [1026, 78] width 19 height 19
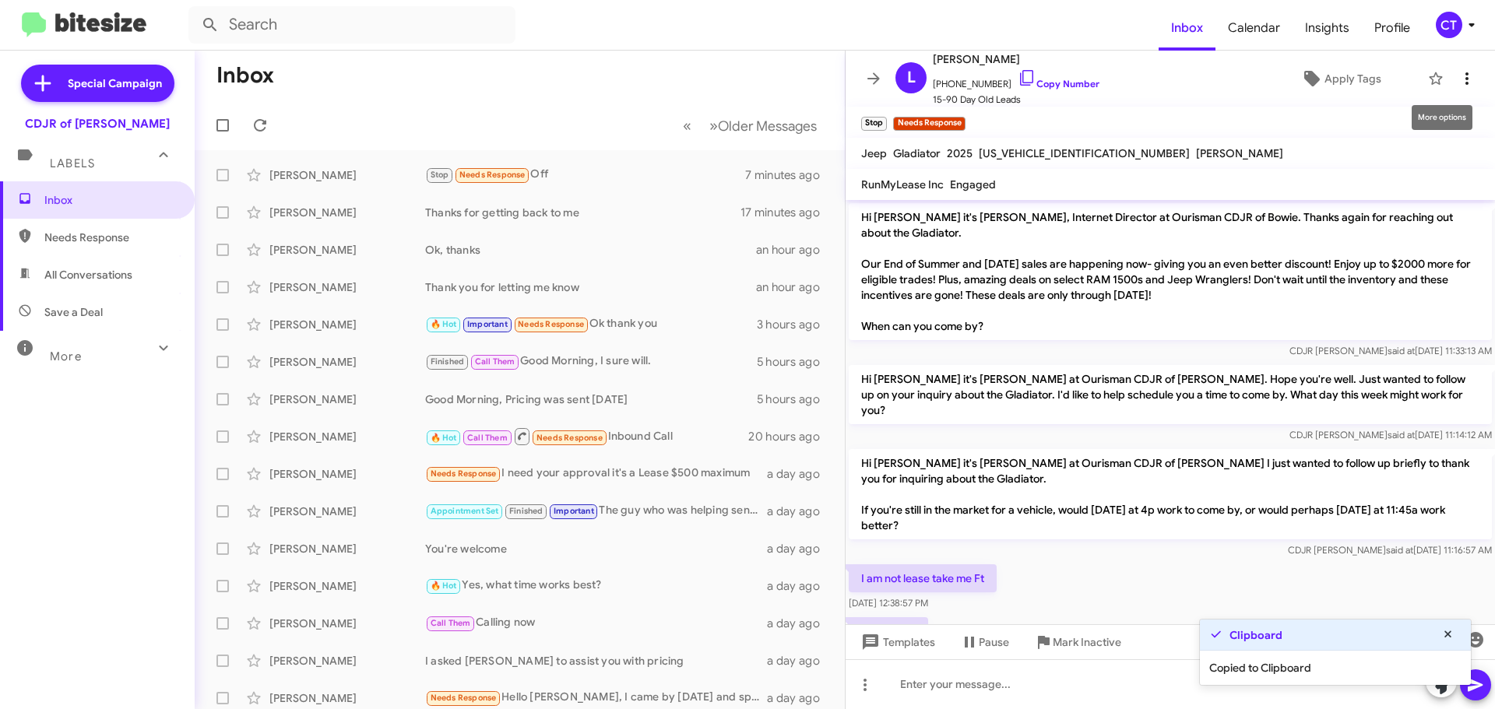
click at [1466, 79] on span at bounding box center [1466, 78] width 31 height 19
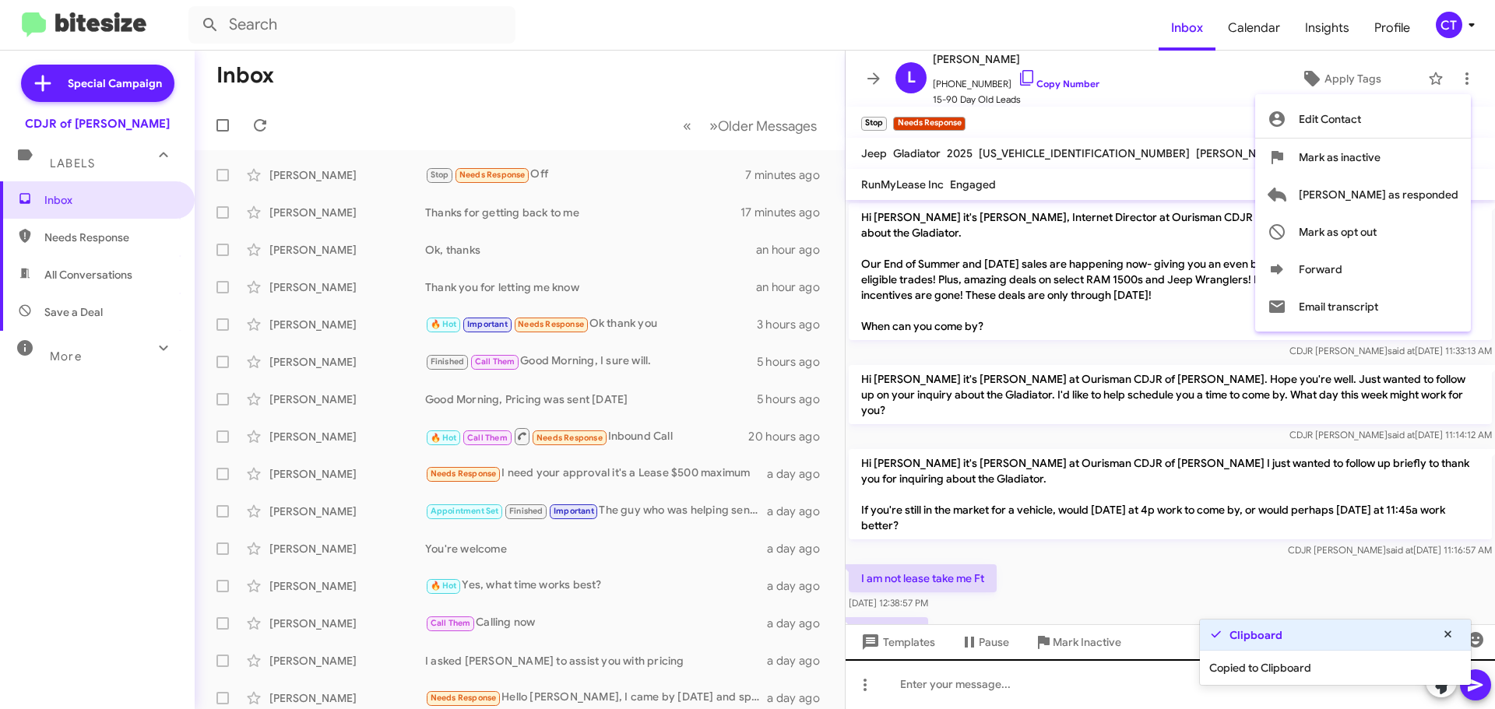
drag, startPoint x: 942, startPoint y: 672, endPoint x: 936, endPoint y: 679, distance: 8.9
click at [938, 671] on div at bounding box center [747, 354] width 1495 height 709
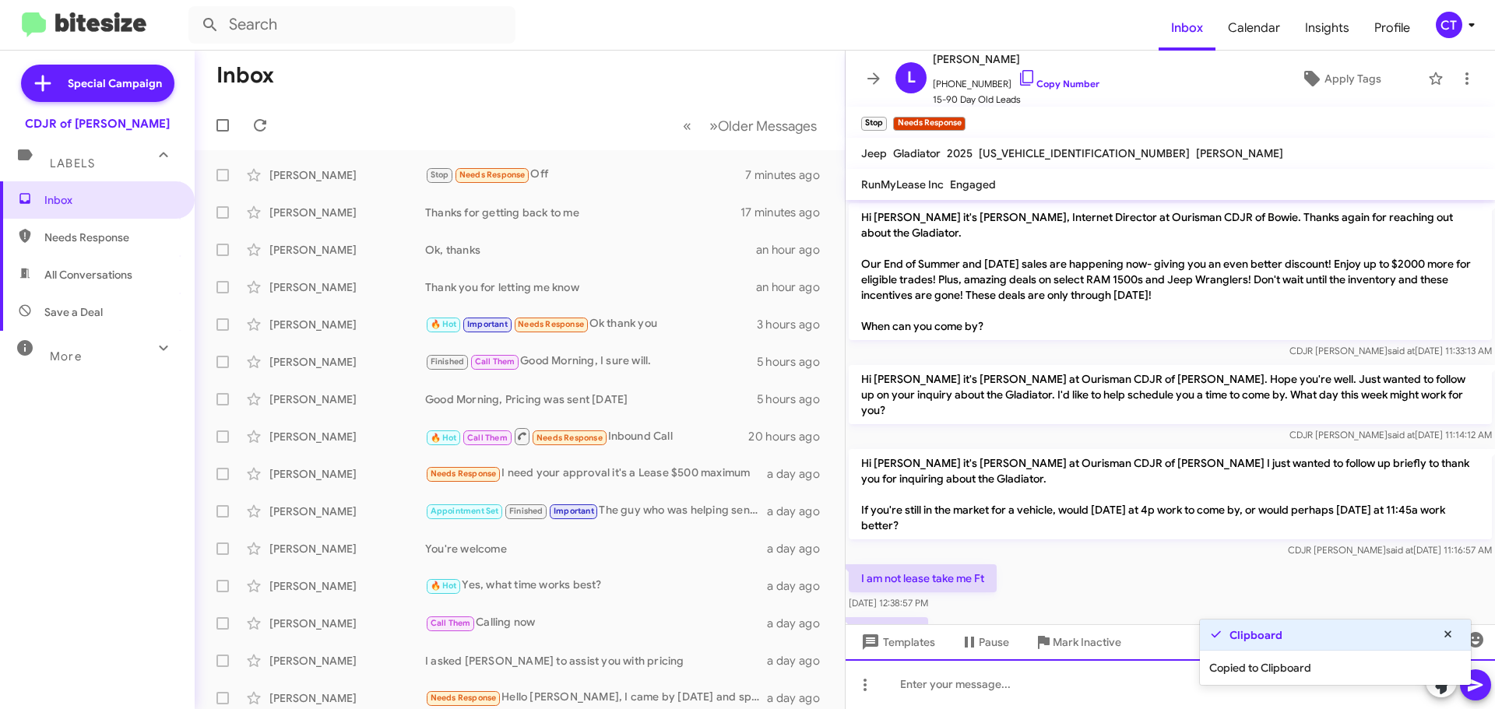
click at [936, 687] on div at bounding box center [1169, 684] width 649 height 50
click at [1482, 689] on icon at bounding box center [1475, 685] width 19 height 19
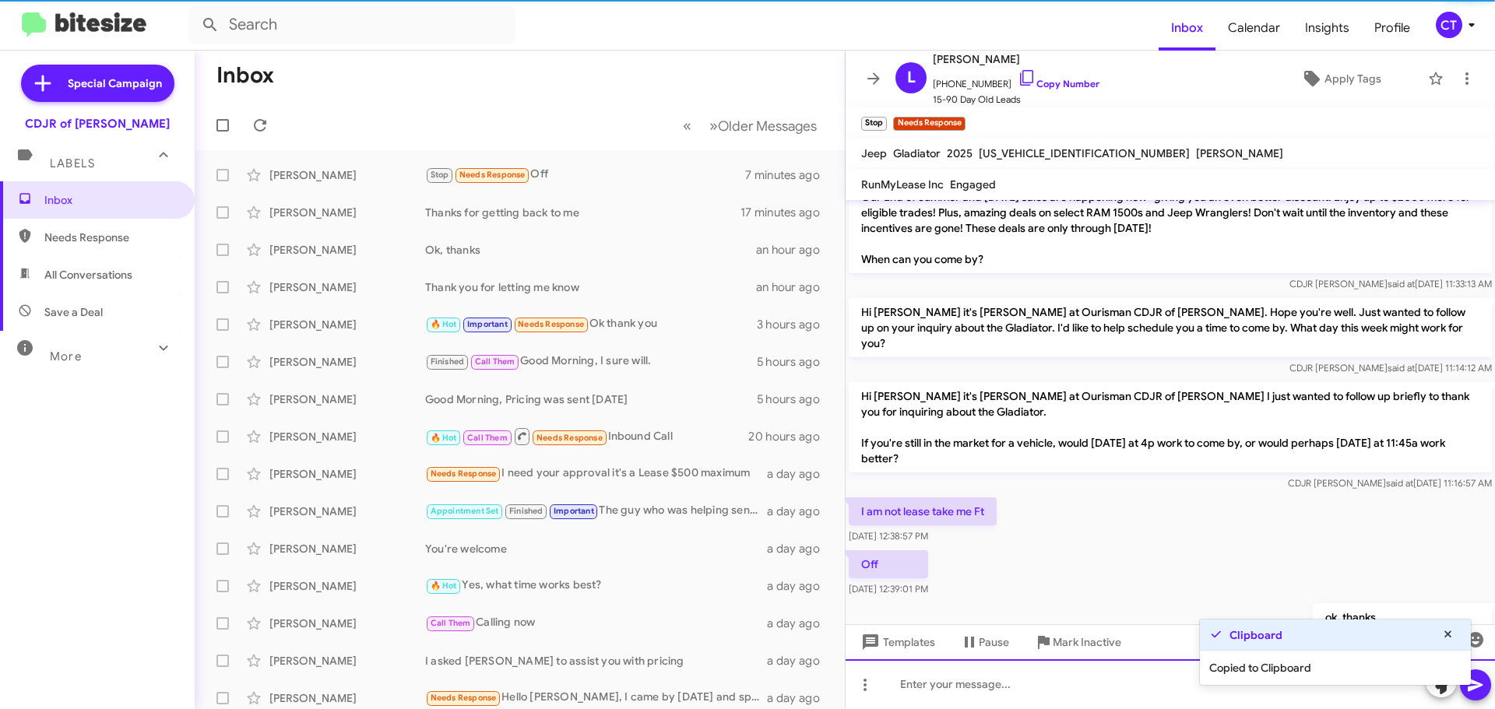
scroll to position [88, 0]
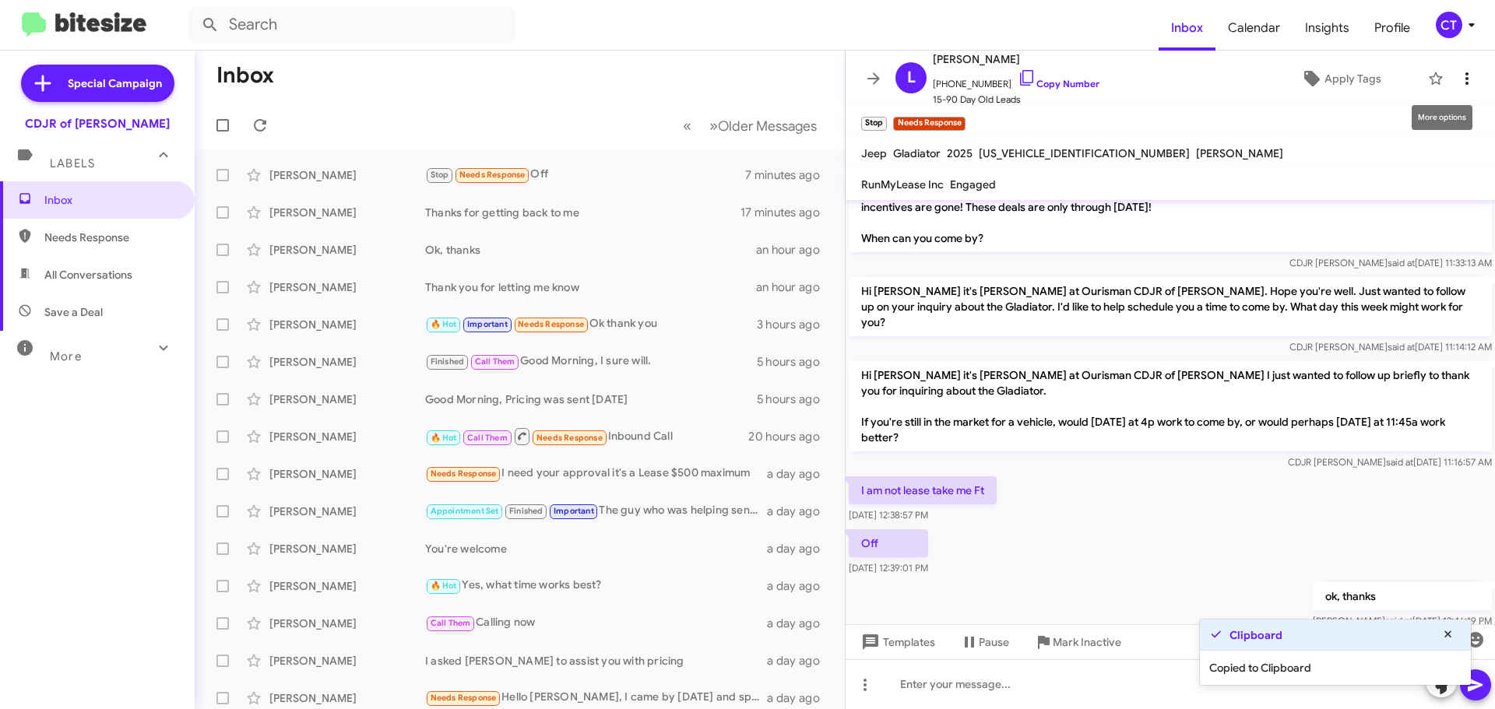
click at [1457, 81] on icon at bounding box center [1466, 78] width 19 height 19
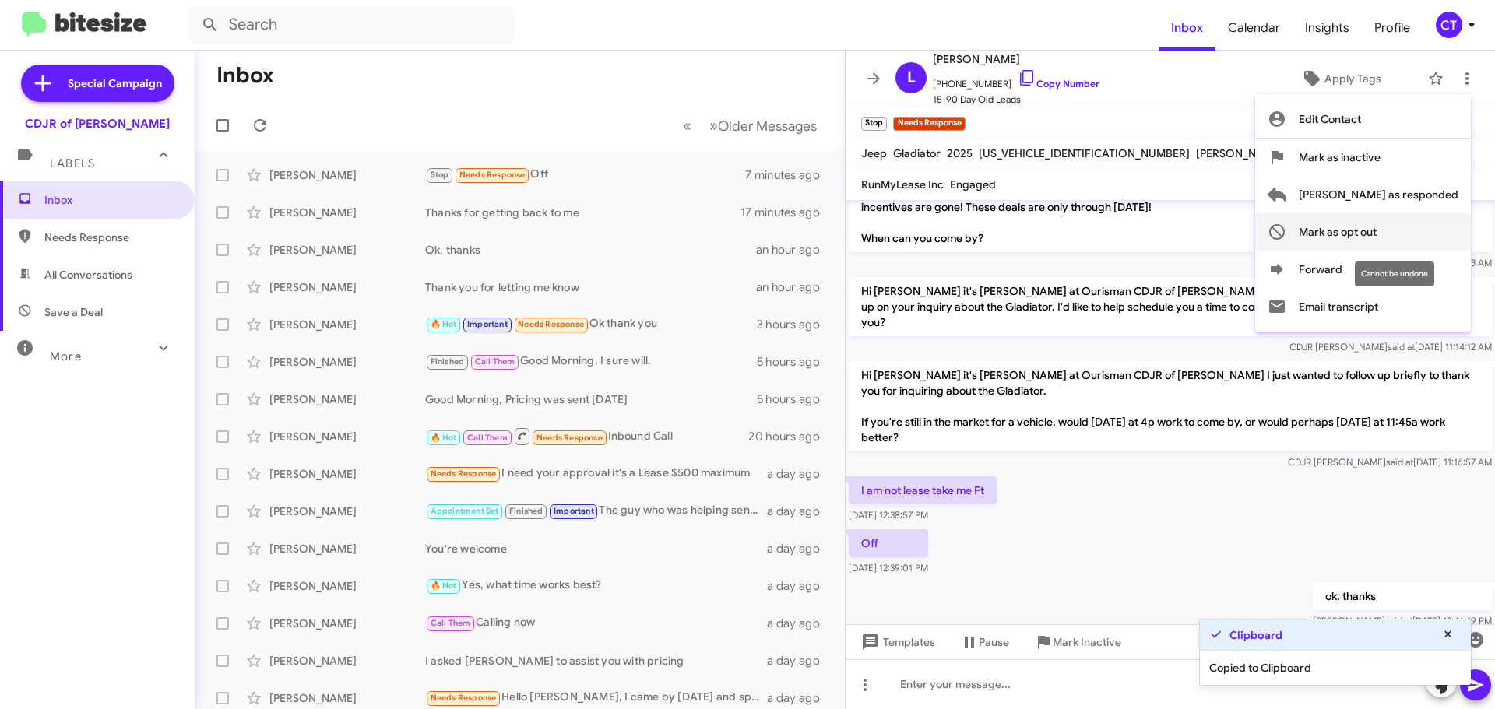
click at [1376, 231] on span "Mark as opt out" at bounding box center [1337, 231] width 78 height 37
